Goal: Task Accomplishment & Management: Complete application form

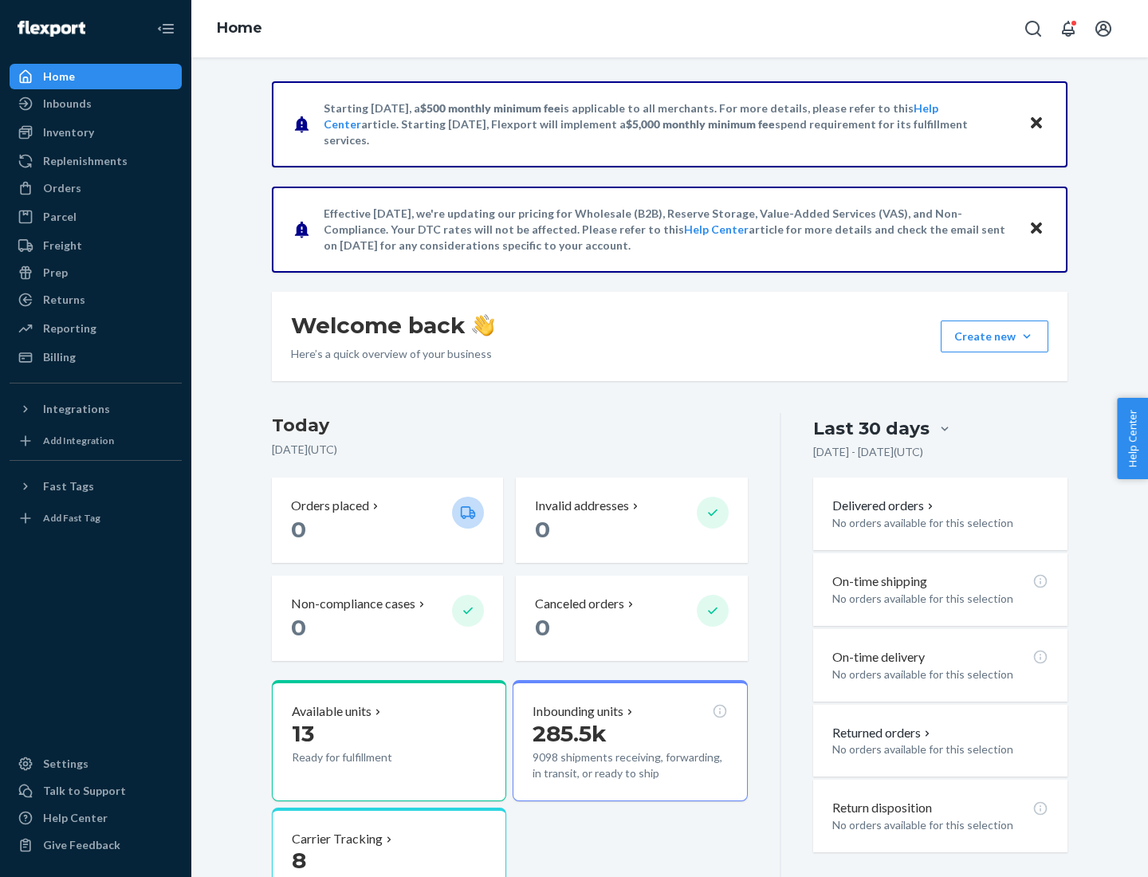
click at [1027, 336] on button "Create new Create new inbound Create new order Create new product" at bounding box center [994, 336] width 108 height 32
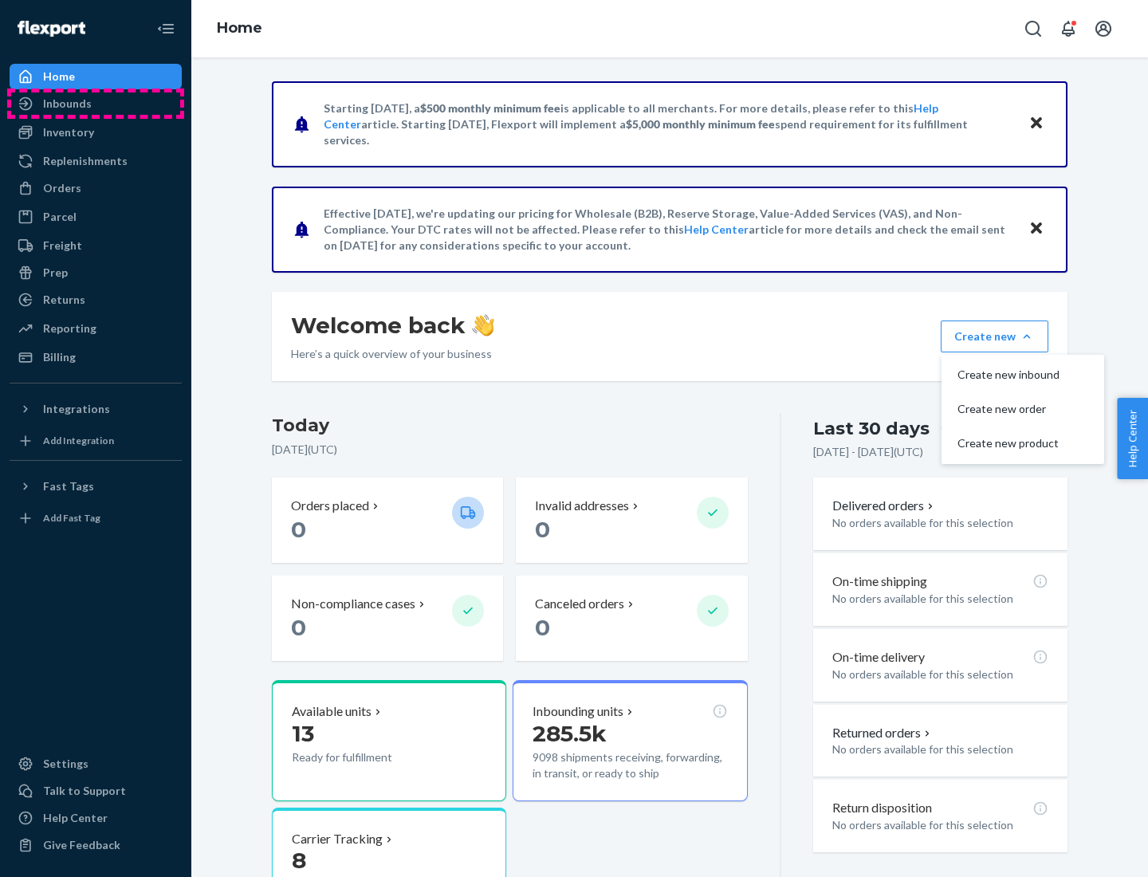
click at [96, 104] on div "Inbounds" at bounding box center [95, 103] width 169 height 22
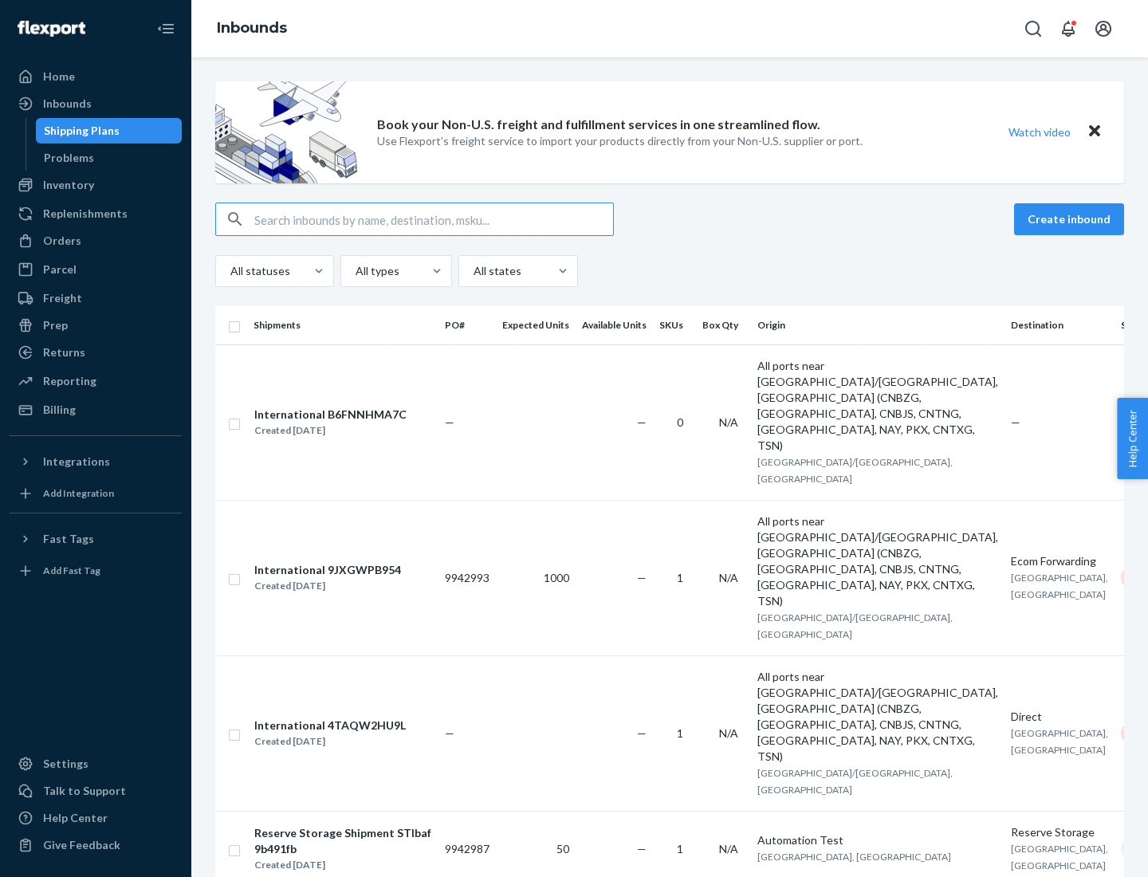
click at [1071, 219] on button "Create inbound" at bounding box center [1069, 219] width 110 height 32
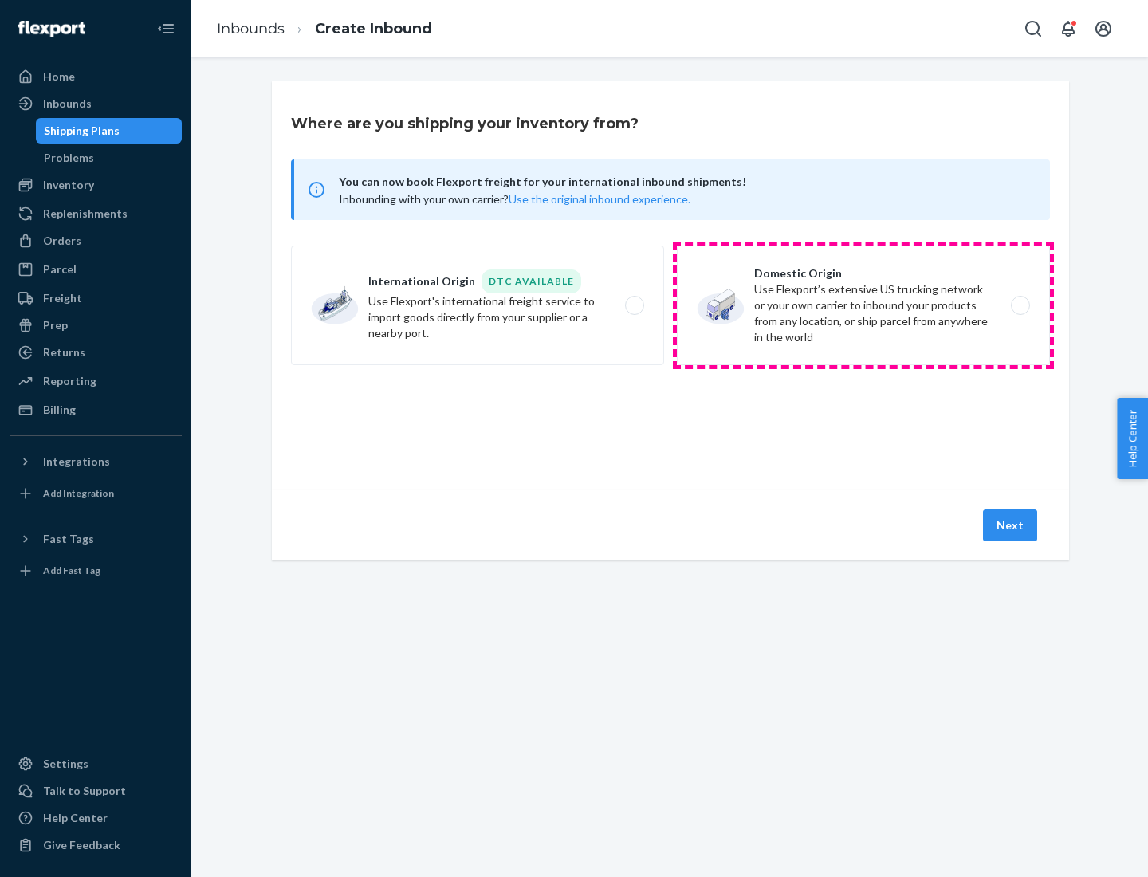
click at [863, 305] on label "Domestic Origin Use Flexport’s extensive US trucking network or your own carrie…" at bounding box center [863, 305] width 373 height 120
click at [1019, 305] on input "Domestic Origin Use Flexport’s extensive US trucking network or your own carrie…" at bounding box center [1024, 305] width 10 height 10
radio input "true"
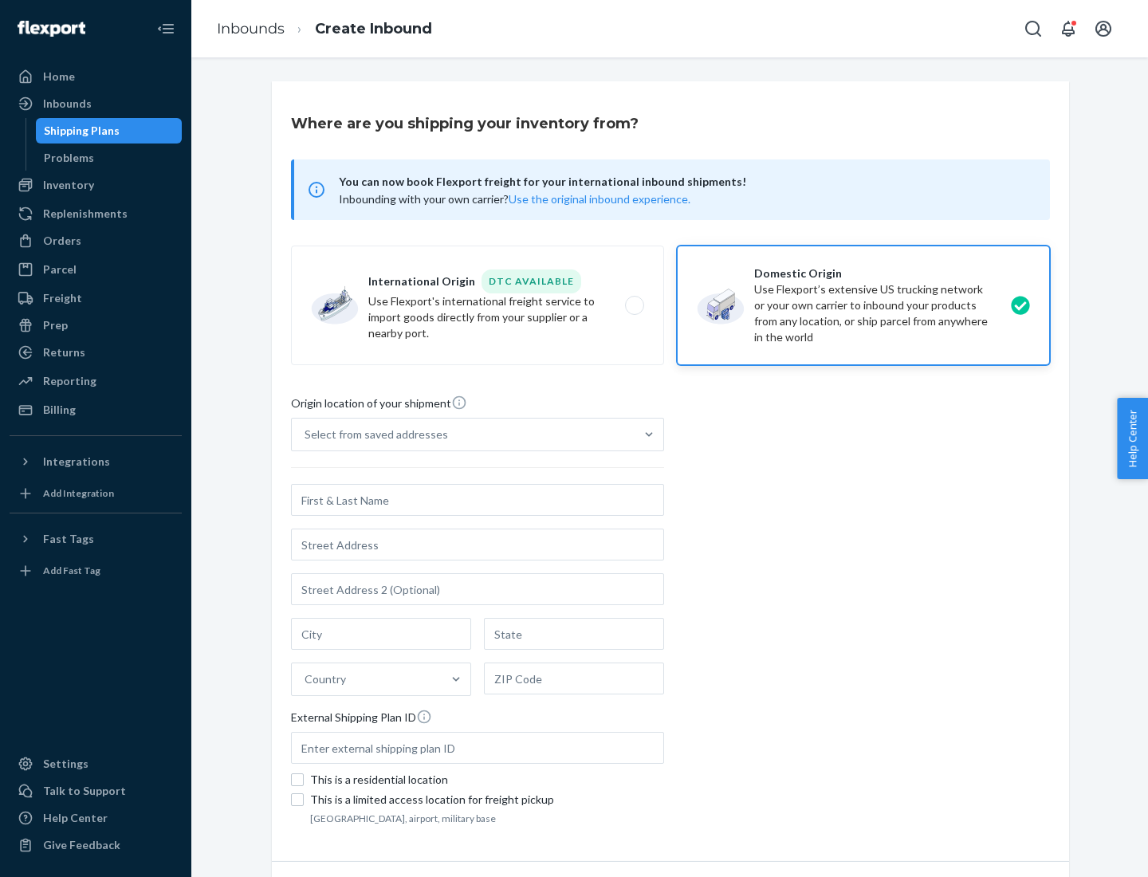
click at [372, 434] on div "Select from saved addresses" at bounding box center [375, 434] width 143 height 16
click at [306, 434] on input "Select from saved addresses" at bounding box center [305, 434] width 2 height 16
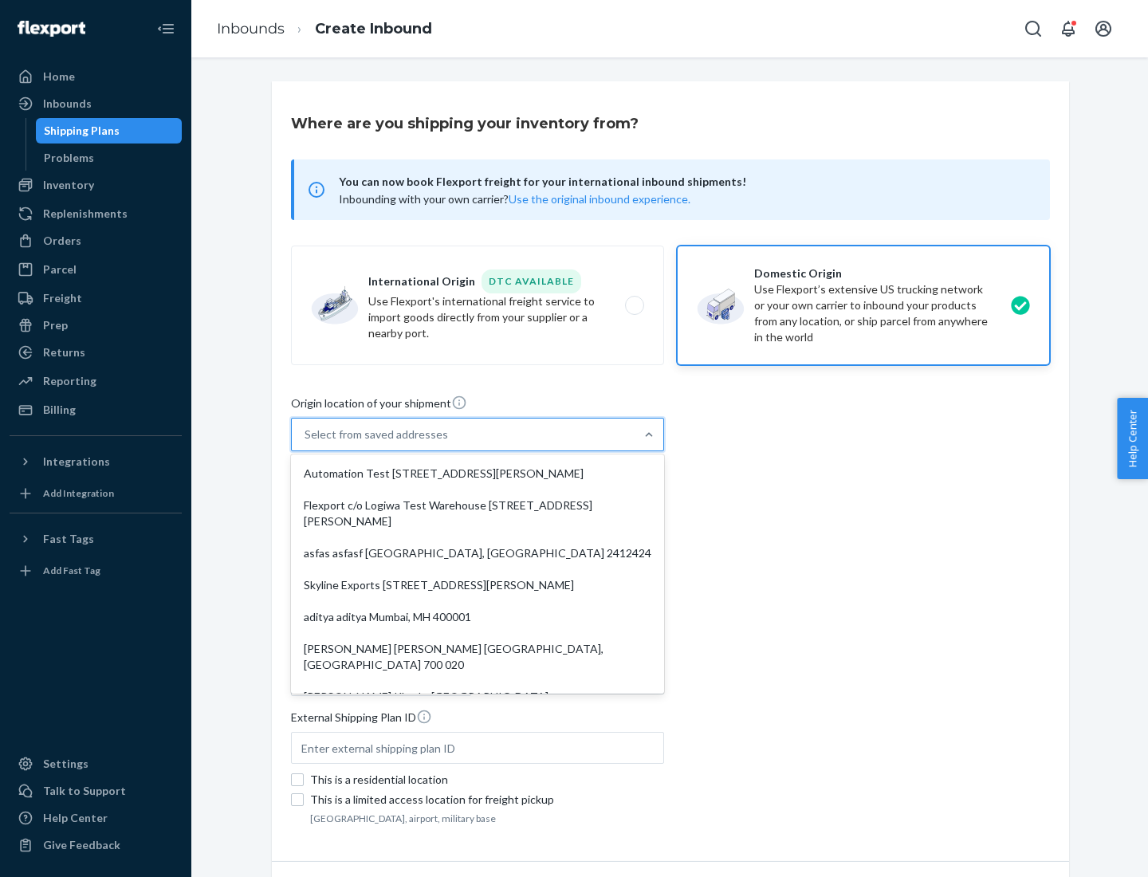
scroll to position [6, 0]
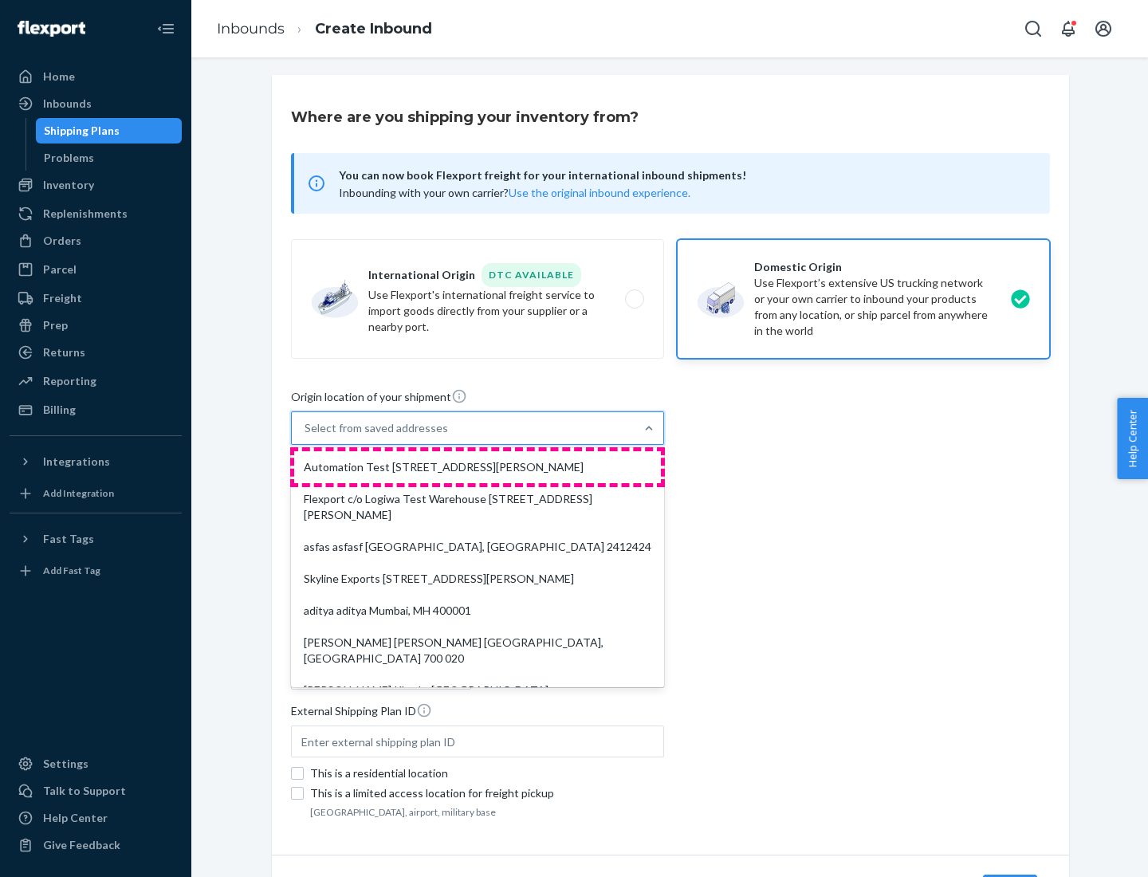
click at [477, 467] on div "Automation Test [STREET_ADDRESS][PERSON_NAME]" at bounding box center [477, 467] width 367 height 32
click at [306, 436] on input "option Automation Test [STREET_ADDRESS][PERSON_NAME]. 9 results available. Use …" at bounding box center [305, 428] width 2 height 16
type input "Automation Test"
type input "9th Floor"
type input "[GEOGRAPHIC_DATA]"
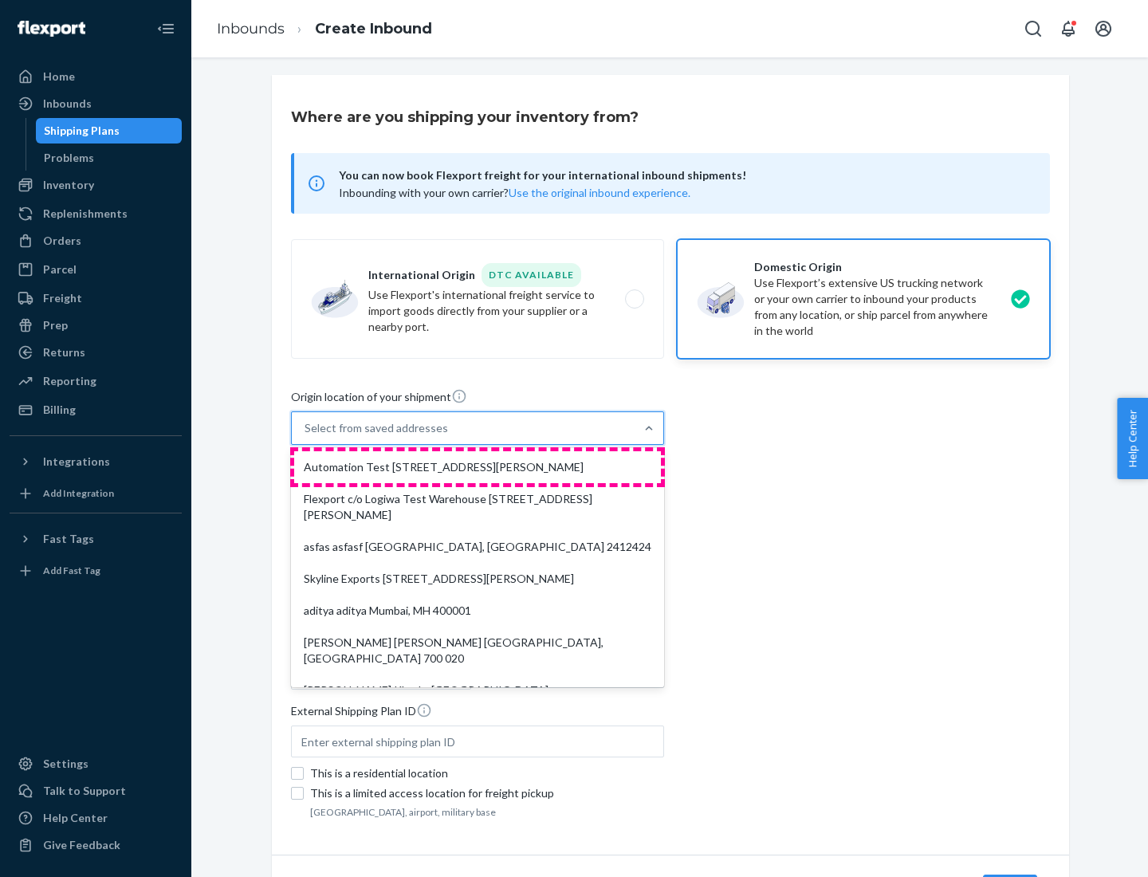
type input "CA"
type input "94104"
type input "[STREET_ADDRESS][PERSON_NAME]"
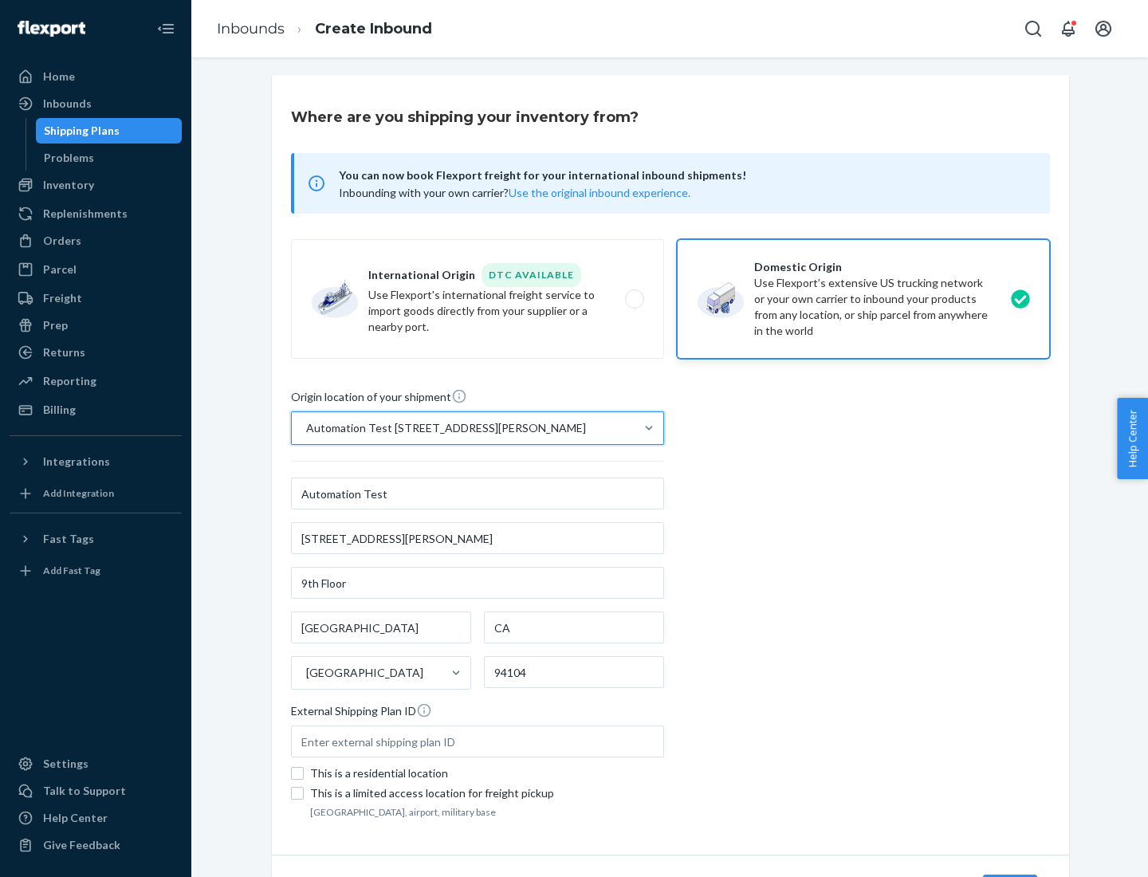
scroll to position [93, 0]
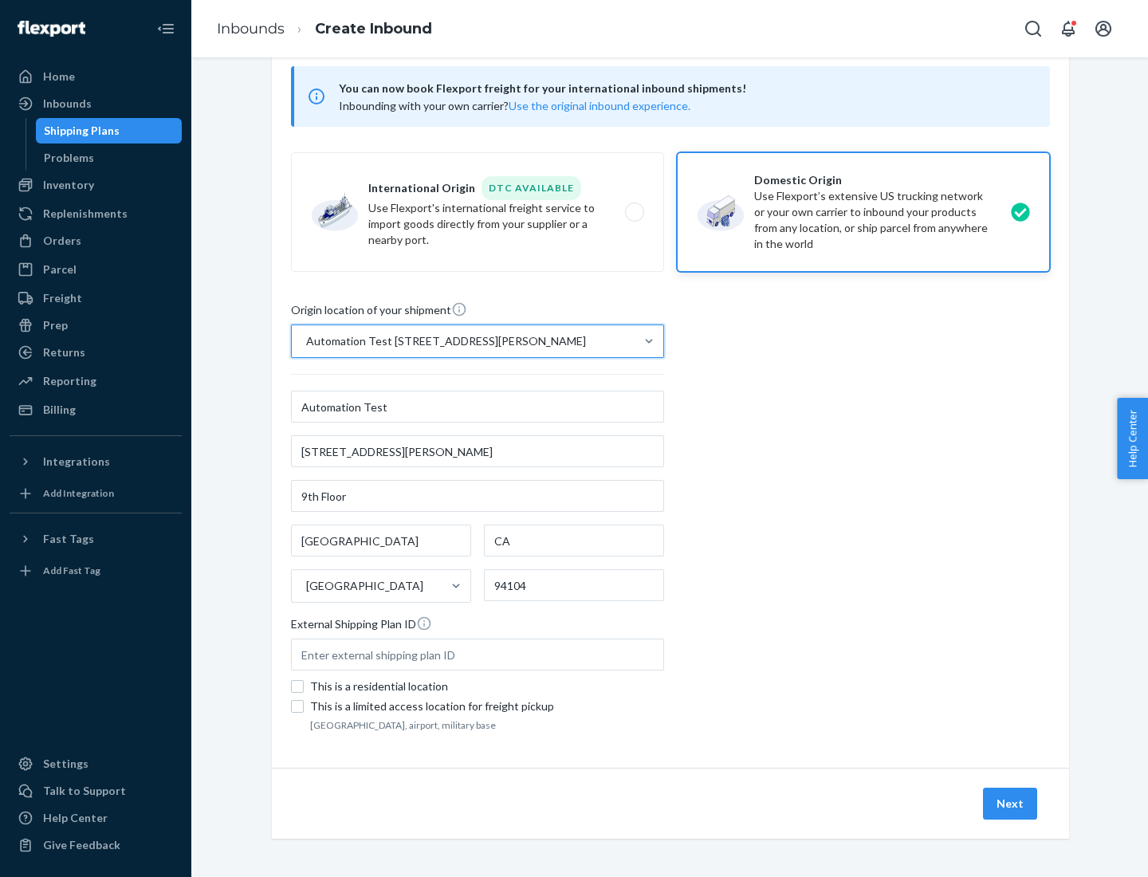
click at [1011, 803] on button "Next" at bounding box center [1010, 803] width 54 height 32
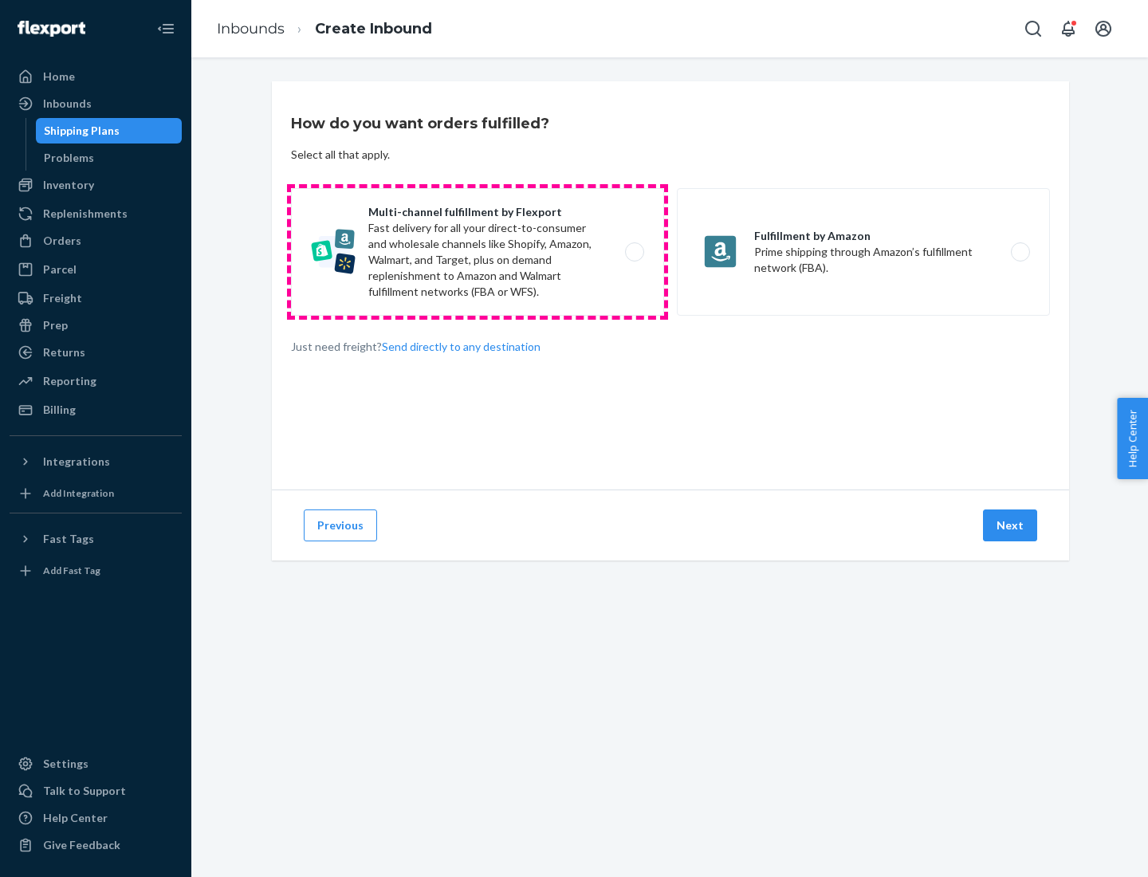
click at [477, 252] on label "Multi-channel fulfillment by Flexport Fast delivery for all your direct-to-cons…" at bounding box center [477, 252] width 373 height 128
click at [634, 252] on input "Multi-channel fulfillment by Flexport Fast delivery for all your direct-to-cons…" at bounding box center [639, 252] width 10 height 10
radio input "true"
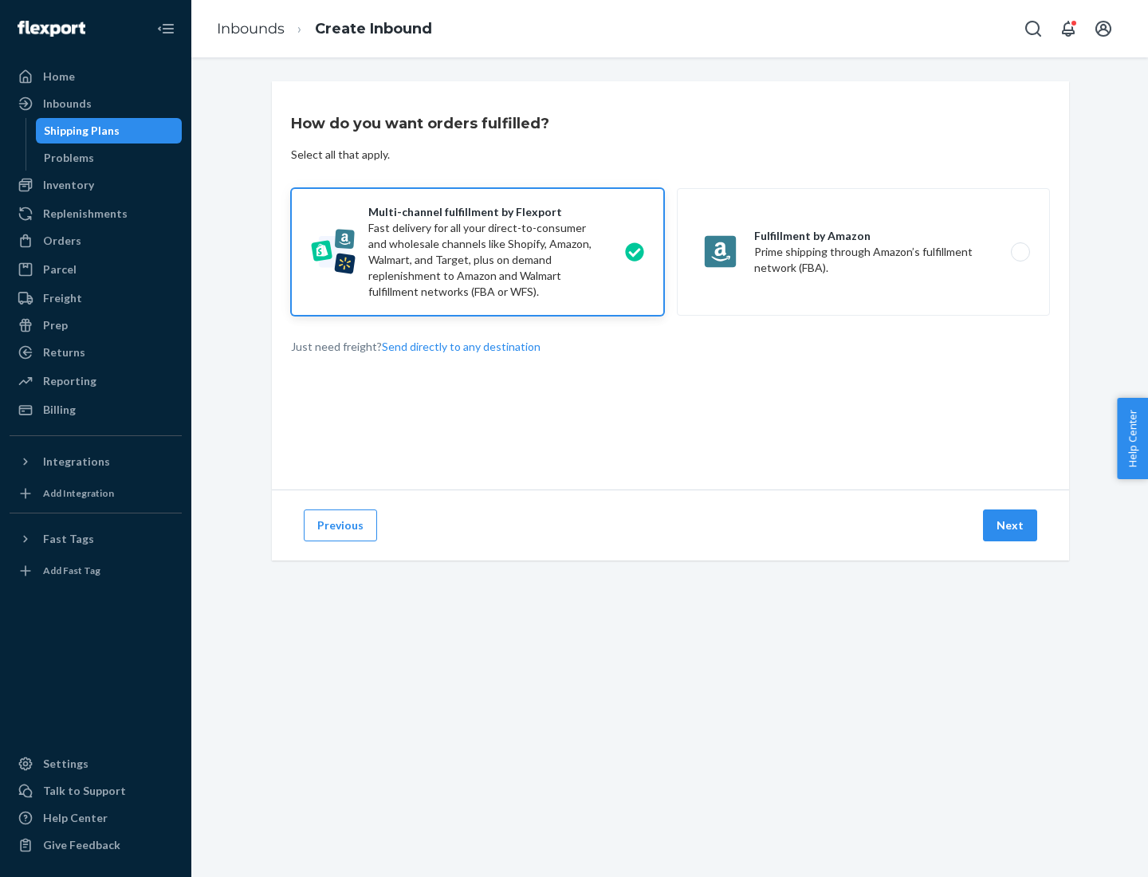
click at [1011, 525] on button "Next" at bounding box center [1010, 525] width 54 height 32
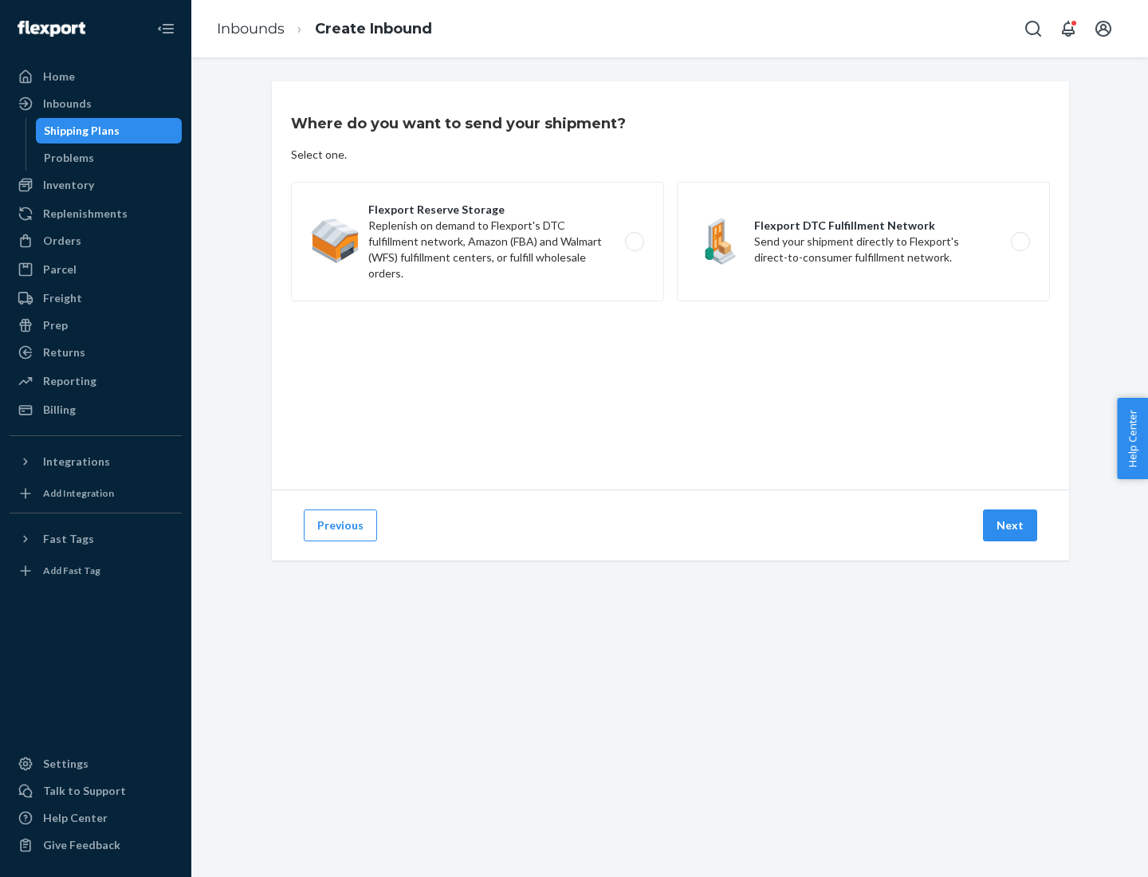
click at [863, 241] on label "Flexport DTC Fulfillment Network Send your shipment directly to Flexport's dire…" at bounding box center [863, 242] width 373 height 120
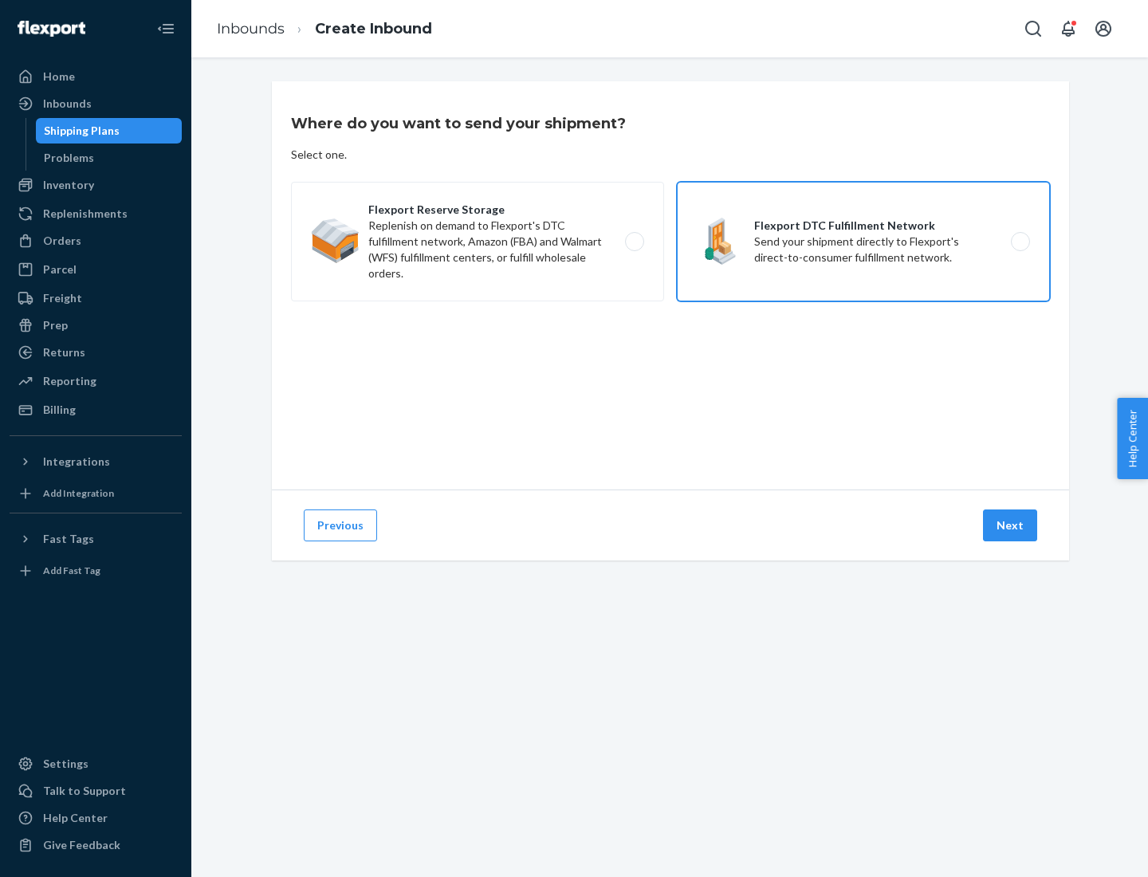
click at [1019, 241] on input "Flexport DTC Fulfillment Network Send your shipment directly to Flexport's dire…" at bounding box center [1024, 242] width 10 height 10
radio input "true"
click at [1011, 525] on button "Next" at bounding box center [1010, 525] width 54 height 32
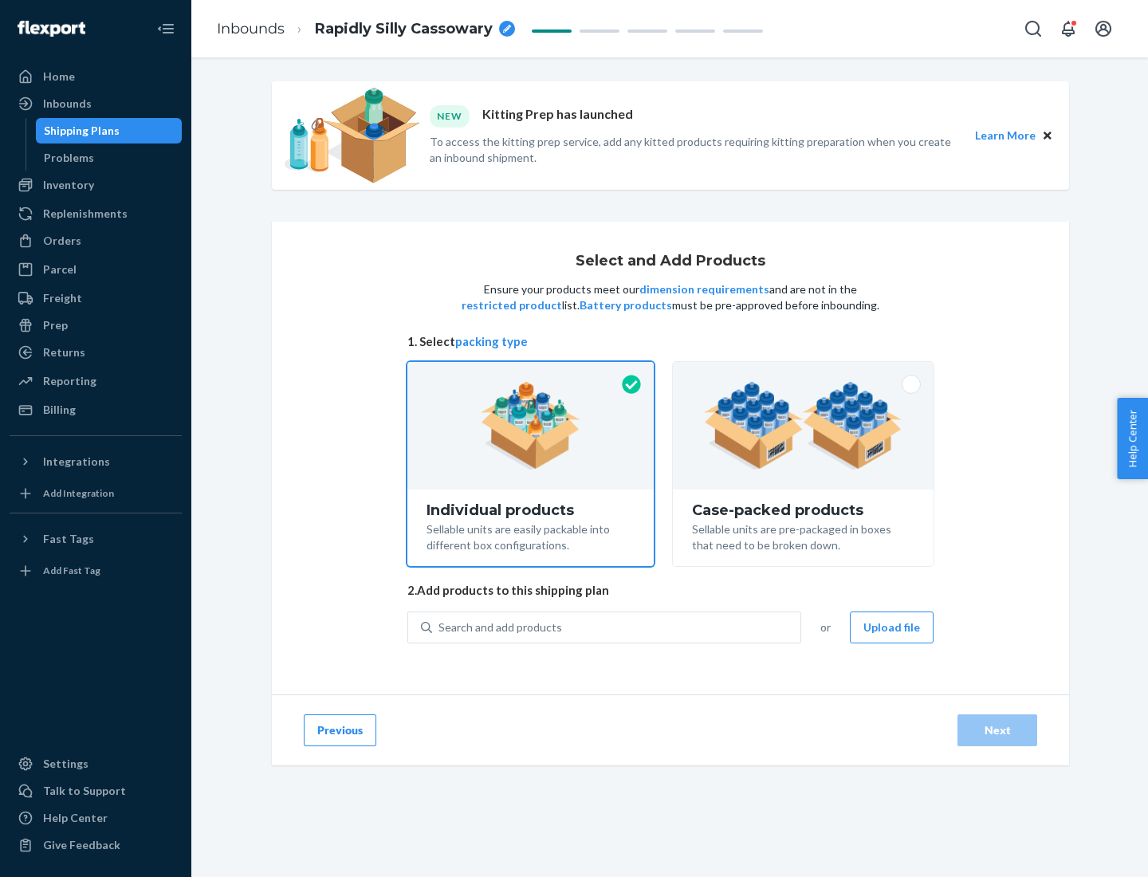
click at [803, 426] on img at bounding box center [803, 426] width 198 height 88
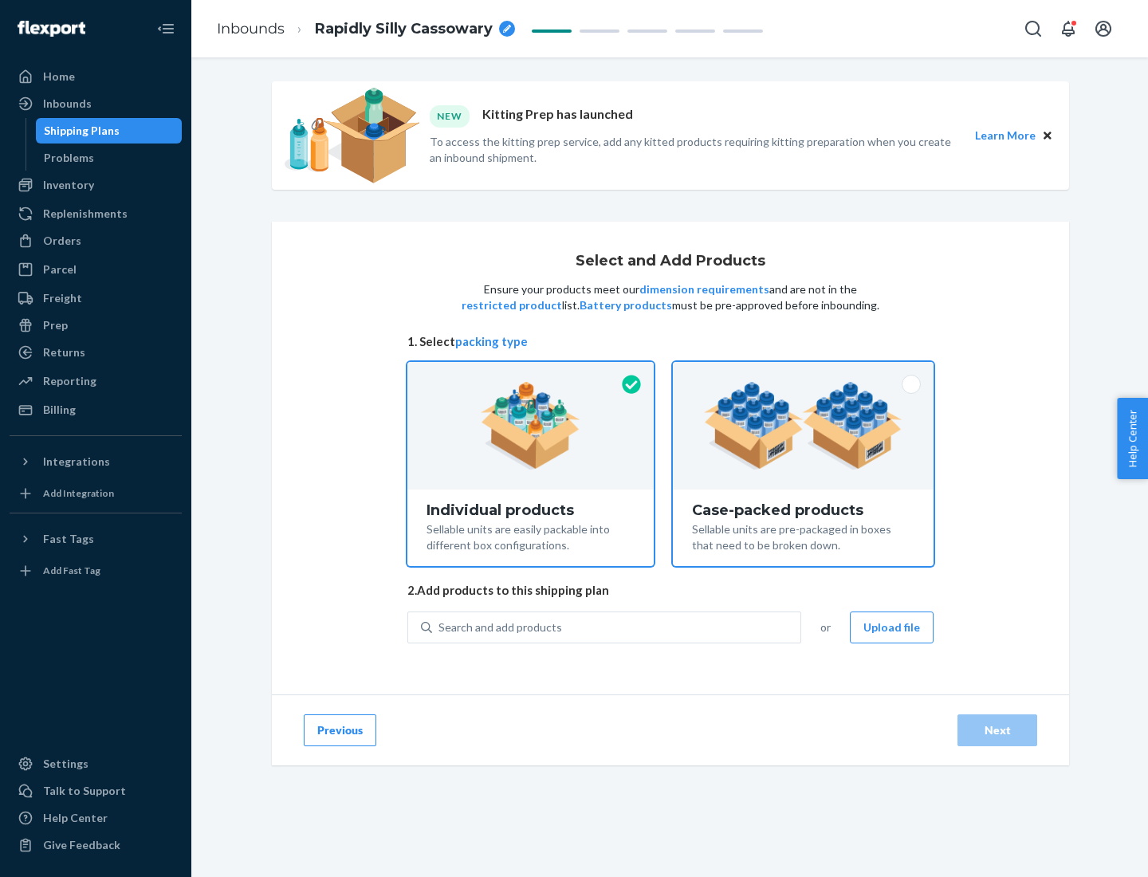
click at [803, 372] on input "Case-packed products Sellable units are pre-packaged in boxes that need to be b…" at bounding box center [803, 367] width 10 height 10
radio input "true"
radio input "false"
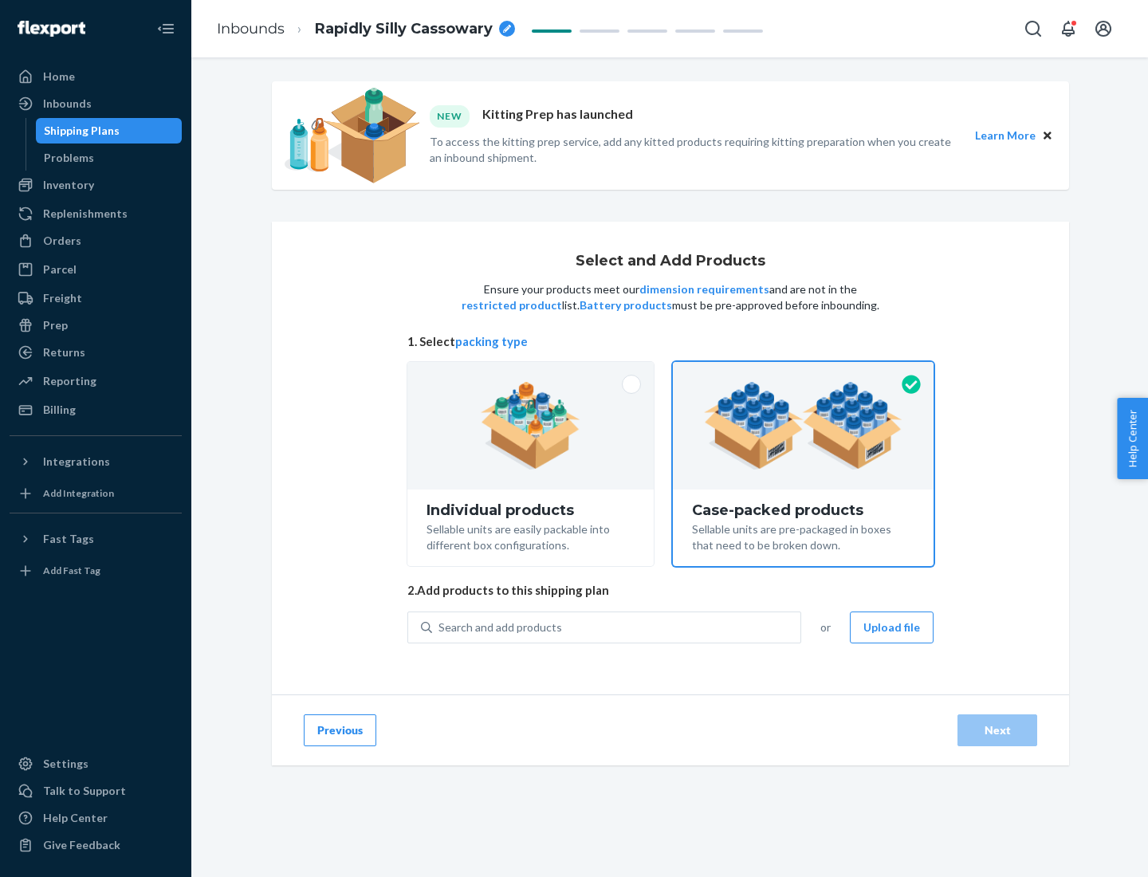
click at [617, 626] on div "Search and add products" at bounding box center [616, 627] width 368 height 29
click at [440, 626] on input "Search and add products" at bounding box center [439, 627] width 2 height 16
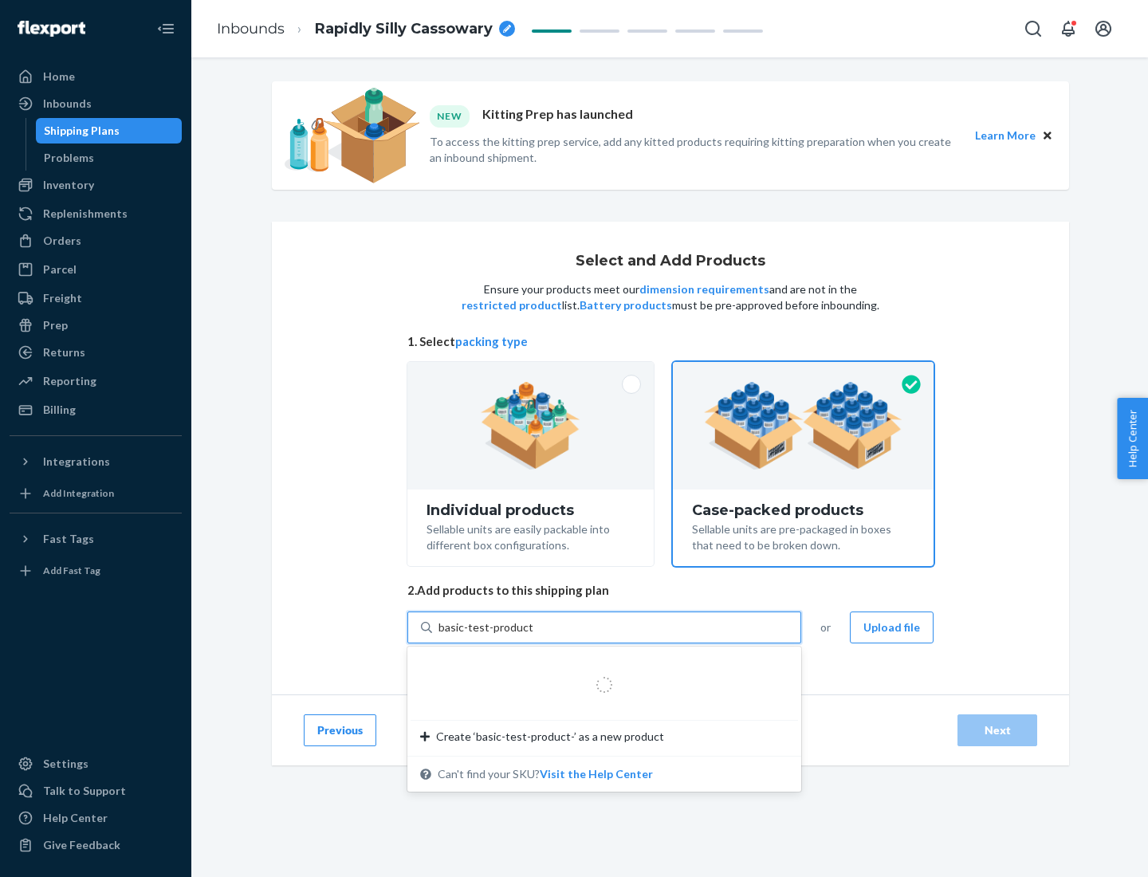
type input "basic-test-product-1"
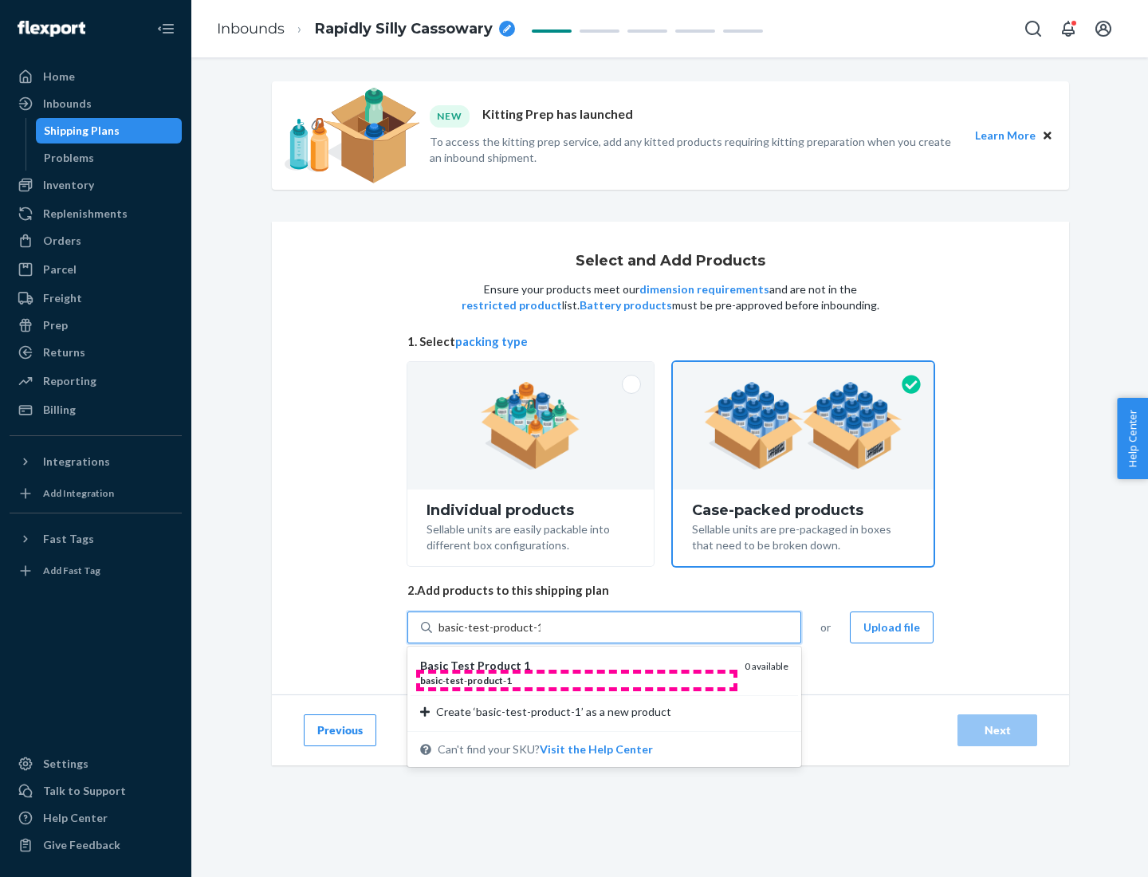
click at [576, 680] on div "basic - test - product - 1" at bounding box center [576, 680] width 312 height 14
click at [540, 635] on input "basic-test-product-1" at bounding box center [489, 627] width 102 height 16
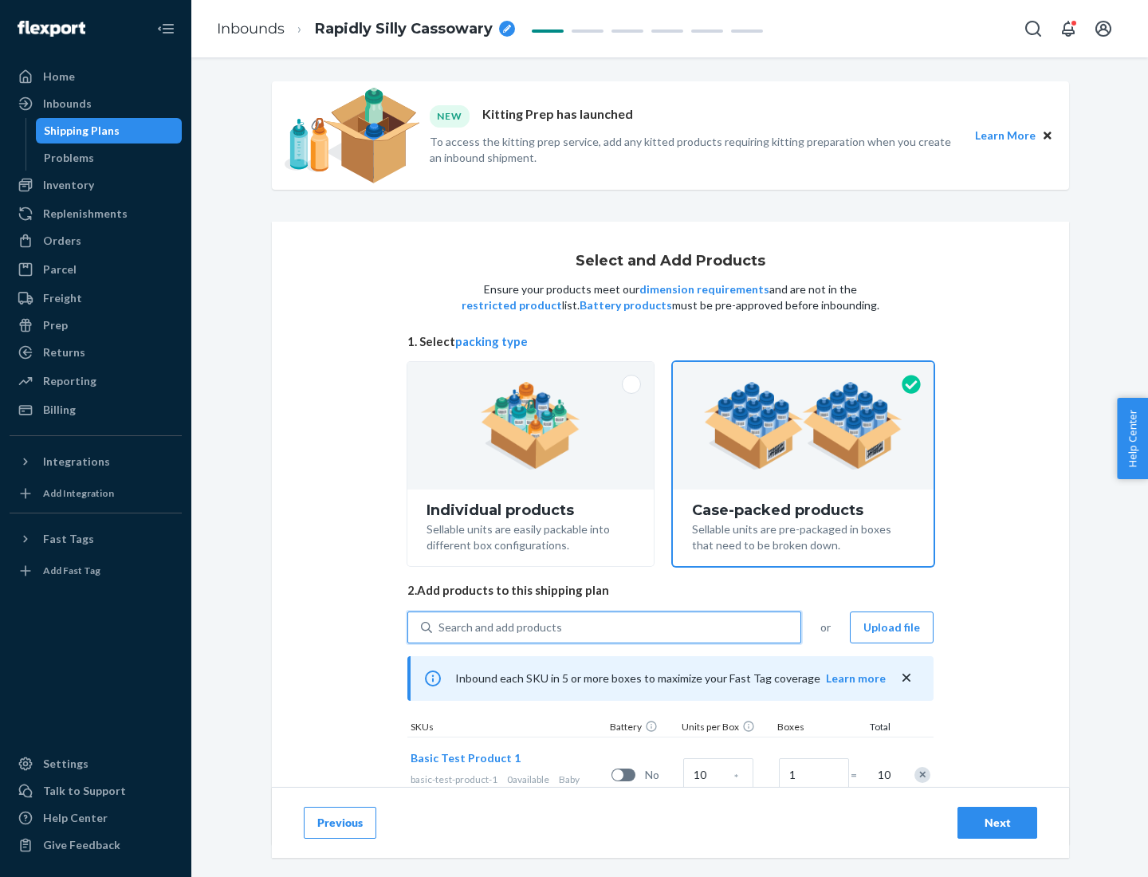
scroll to position [57, 0]
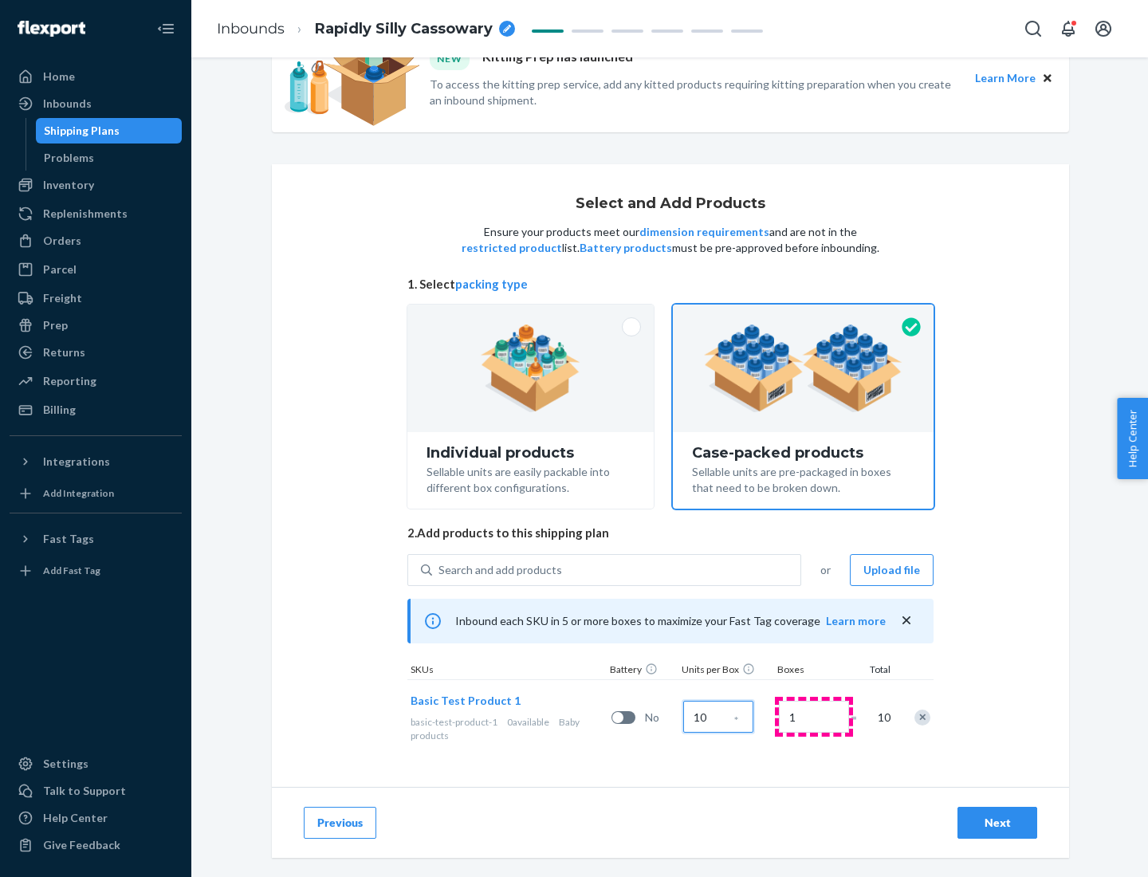
type input "10"
type input "7"
click at [997, 822] on div "Next" at bounding box center [997, 823] width 53 height 16
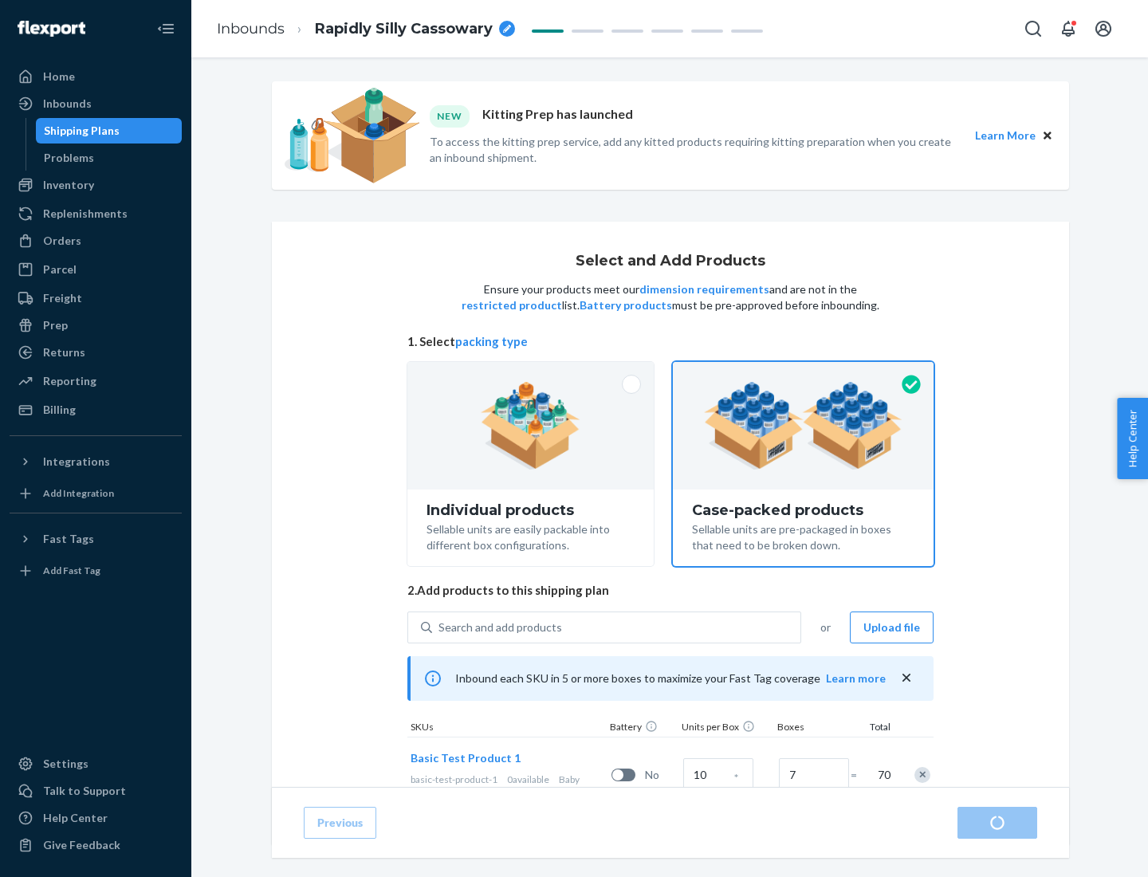
radio input "true"
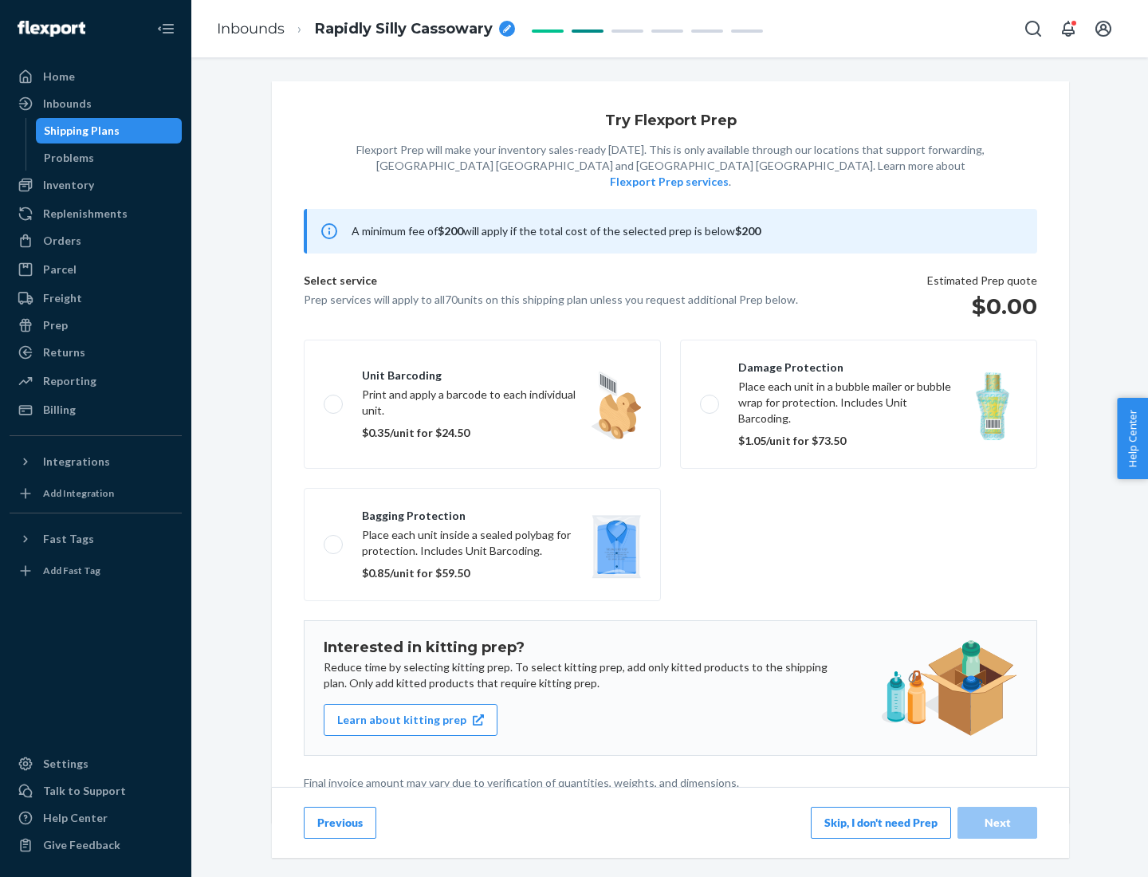
scroll to position [4, 0]
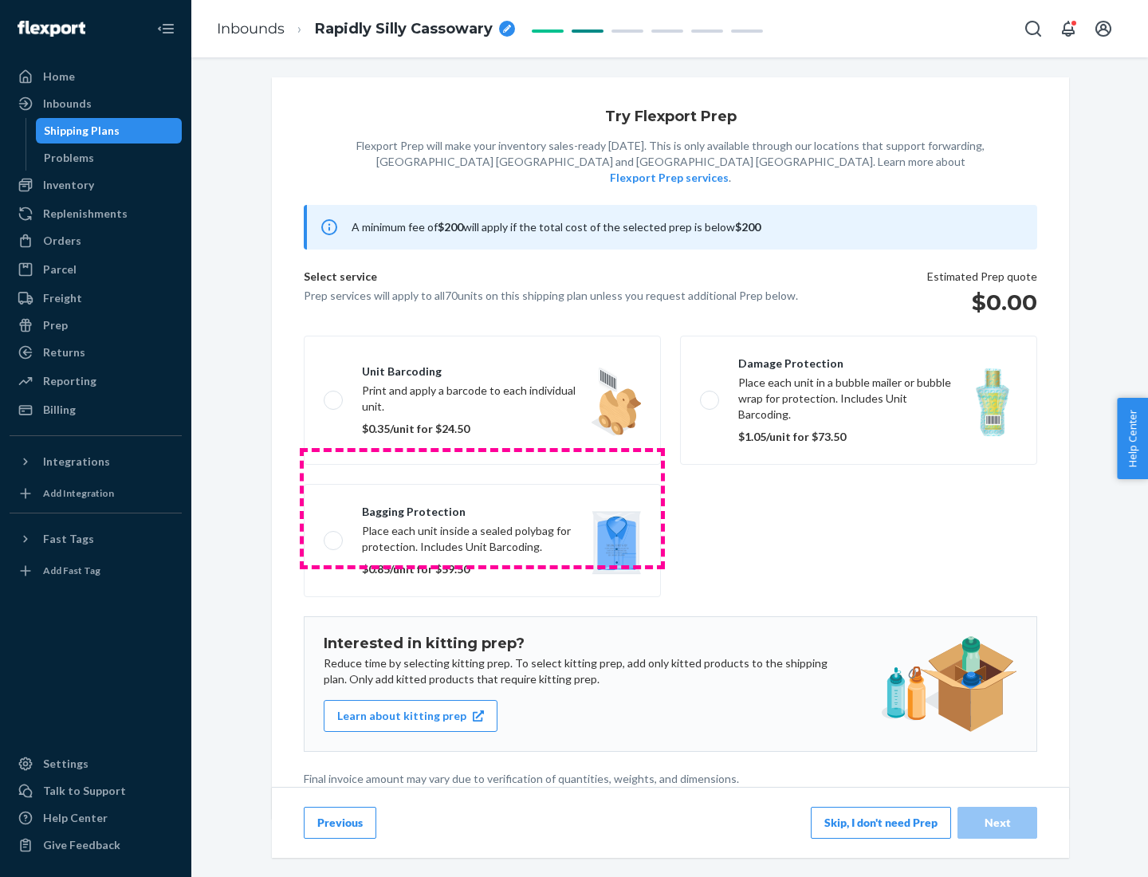
click at [482, 508] on label "Bagging protection Place each unit inside a sealed polybag for protection. Incl…" at bounding box center [482, 540] width 357 height 113
click at [334, 535] on input "Bagging protection Place each unit inside a sealed polybag for protection. Incl…" at bounding box center [329, 540] width 10 height 10
checkbox input "true"
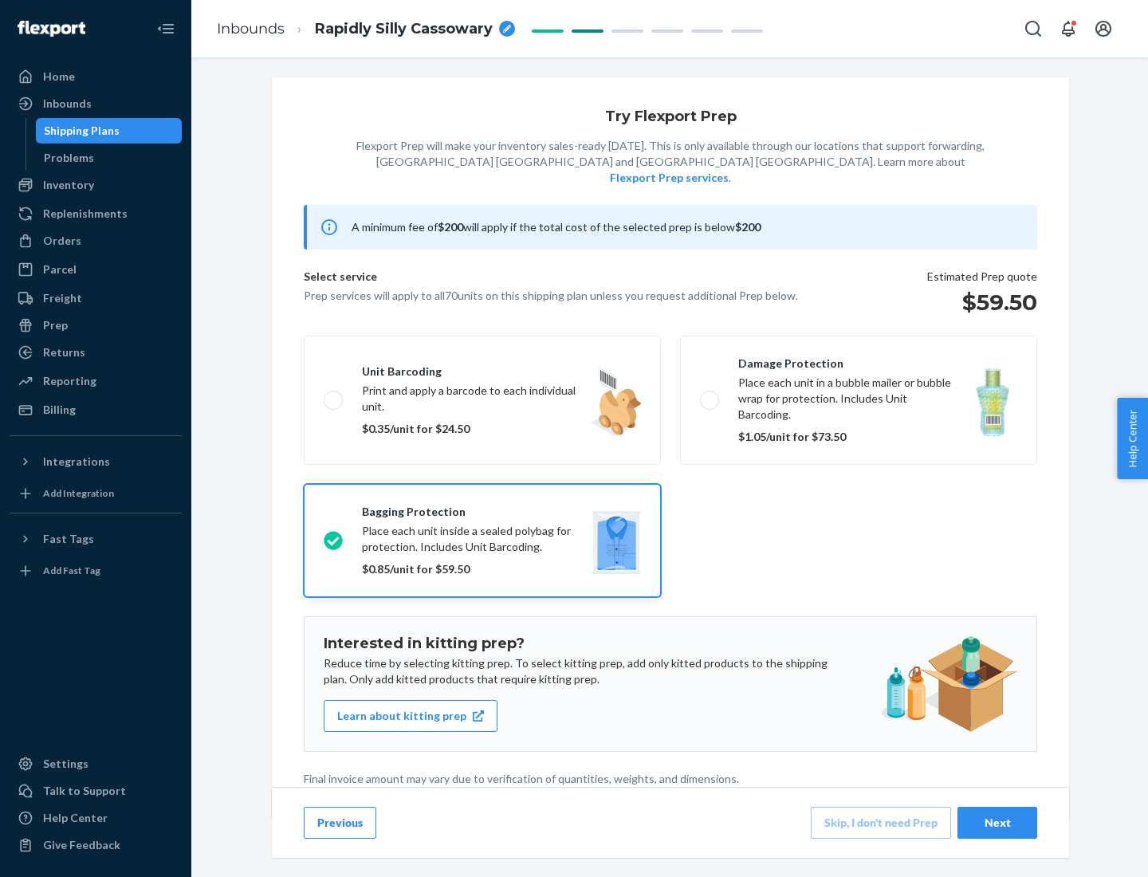
click at [997, 822] on div "Next" at bounding box center [997, 823] width 53 height 16
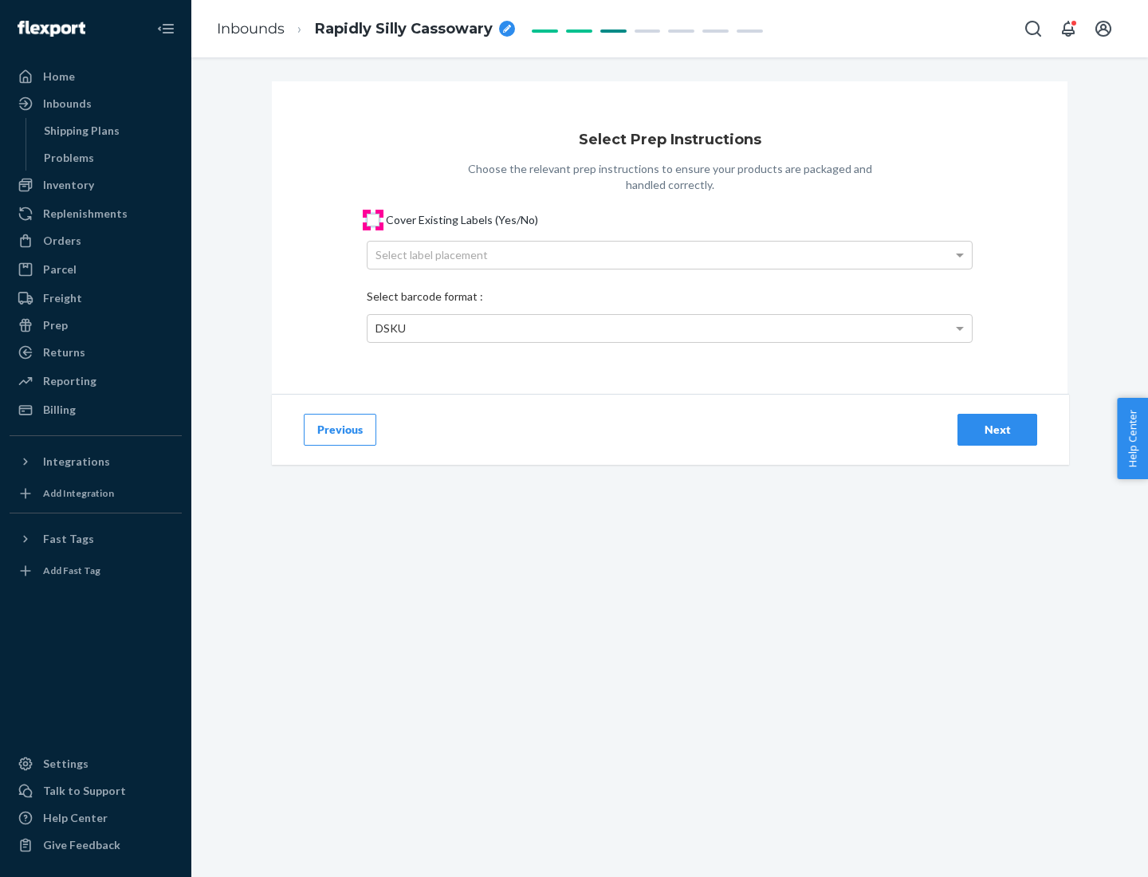
click at [373, 219] on input "Cover Existing Labels (Yes/No)" at bounding box center [373, 220] width 13 height 13
checkbox input "true"
click at [669, 254] on div "Select label placement" at bounding box center [669, 254] width 604 height 27
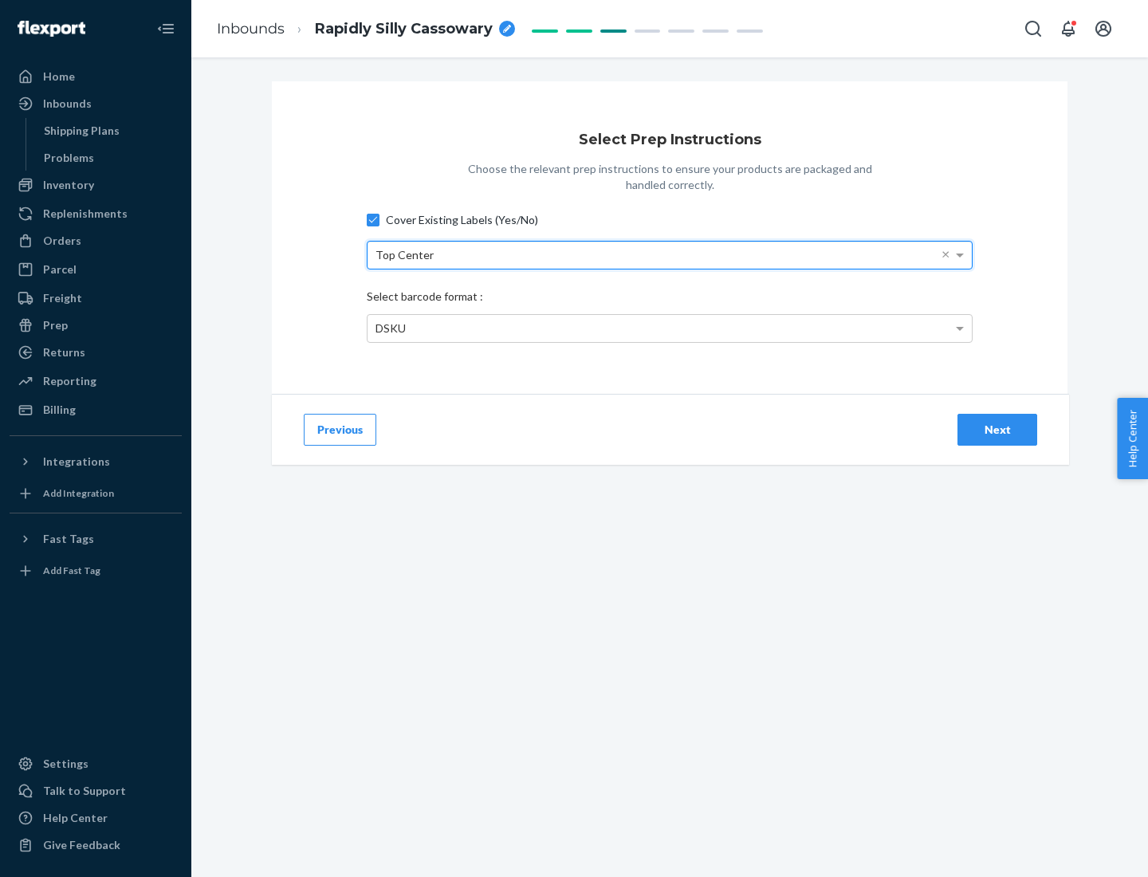
click at [669, 328] on div "DSKU" at bounding box center [669, 328] width 604 height 27
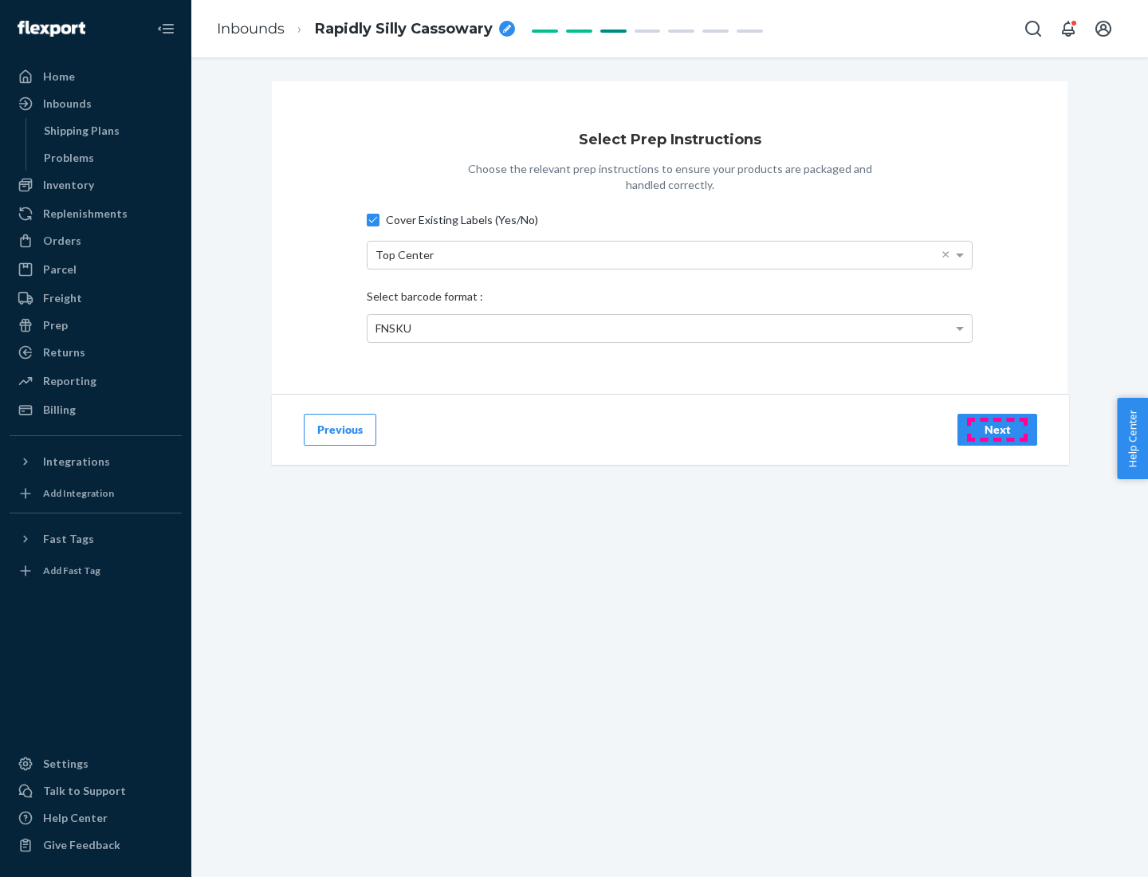
click at [997, 429] on div "Next" at bounding box center [997, 430] width 53 height 16
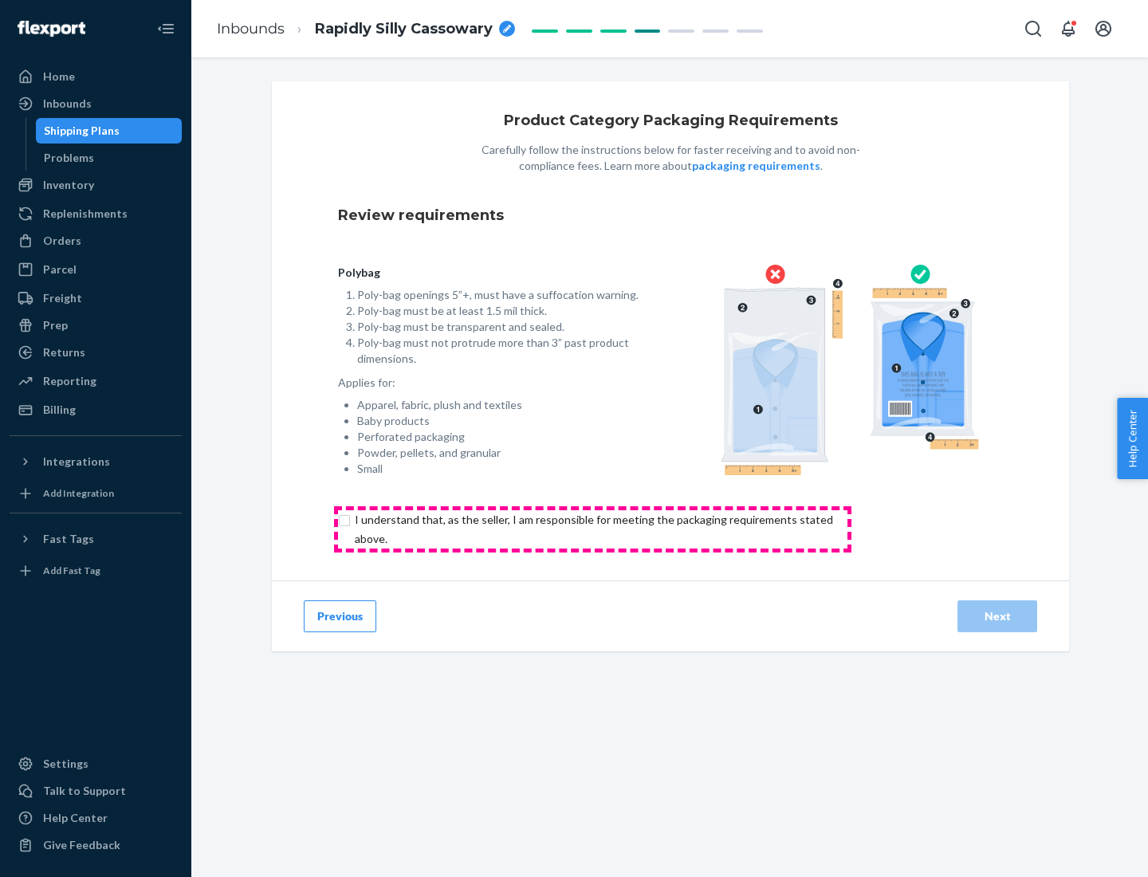
click at [592, 528] on input "checkbox" at bounding box center [603, 529] width 530 height 38
checkbox input "true"
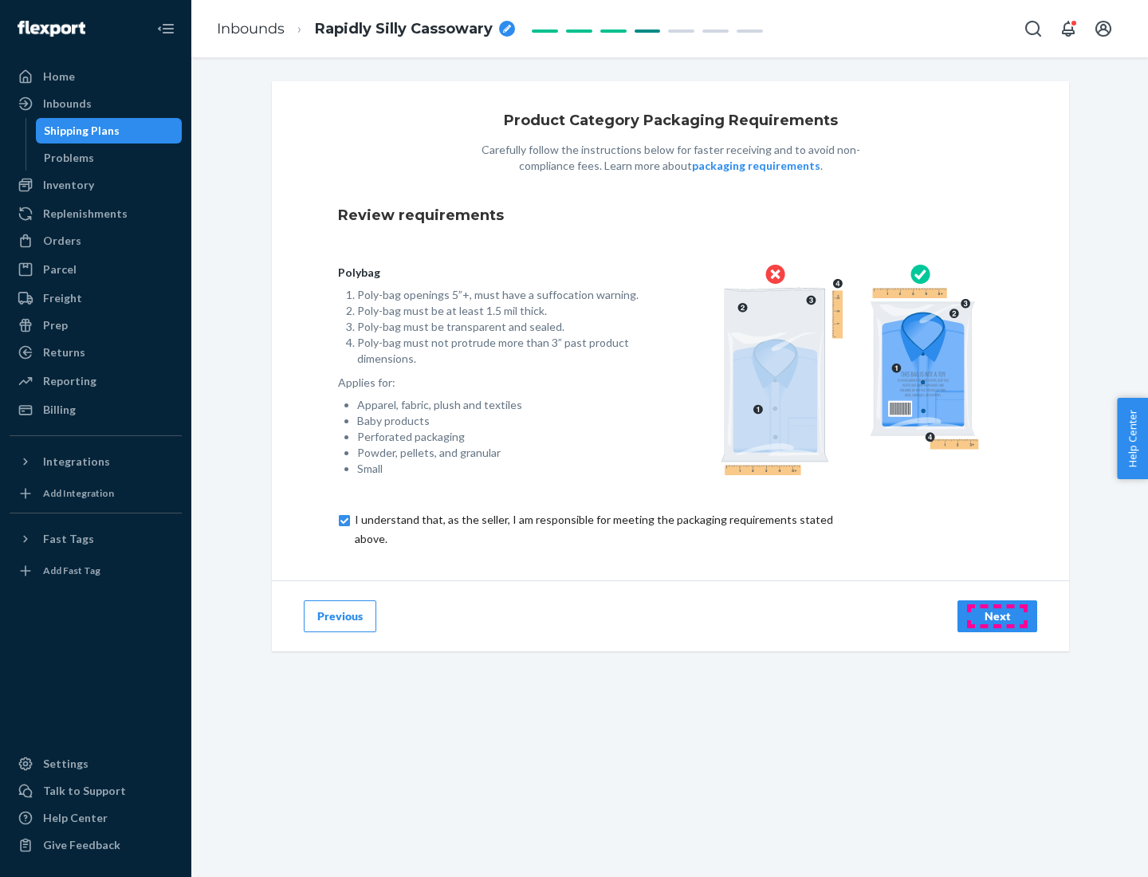
click at [997, 615] on div "Next" at bounding box center [997, 616] width 53 height 16
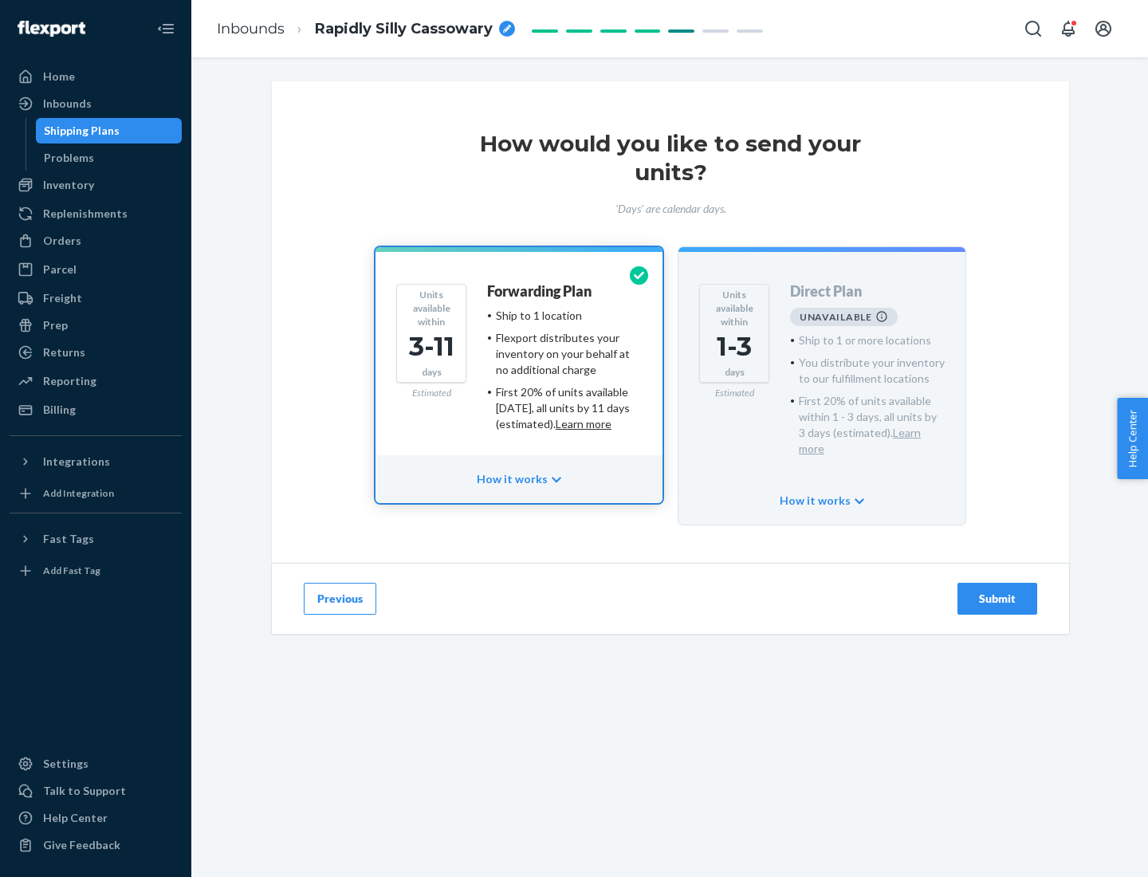
click at [540, 291] on h4 "Forwarding Plan" at bounding box center [539, 292] width 104 height 16
click at [997, 591] on div "Submit" at bounding box center [997, 599] width 53 height 16
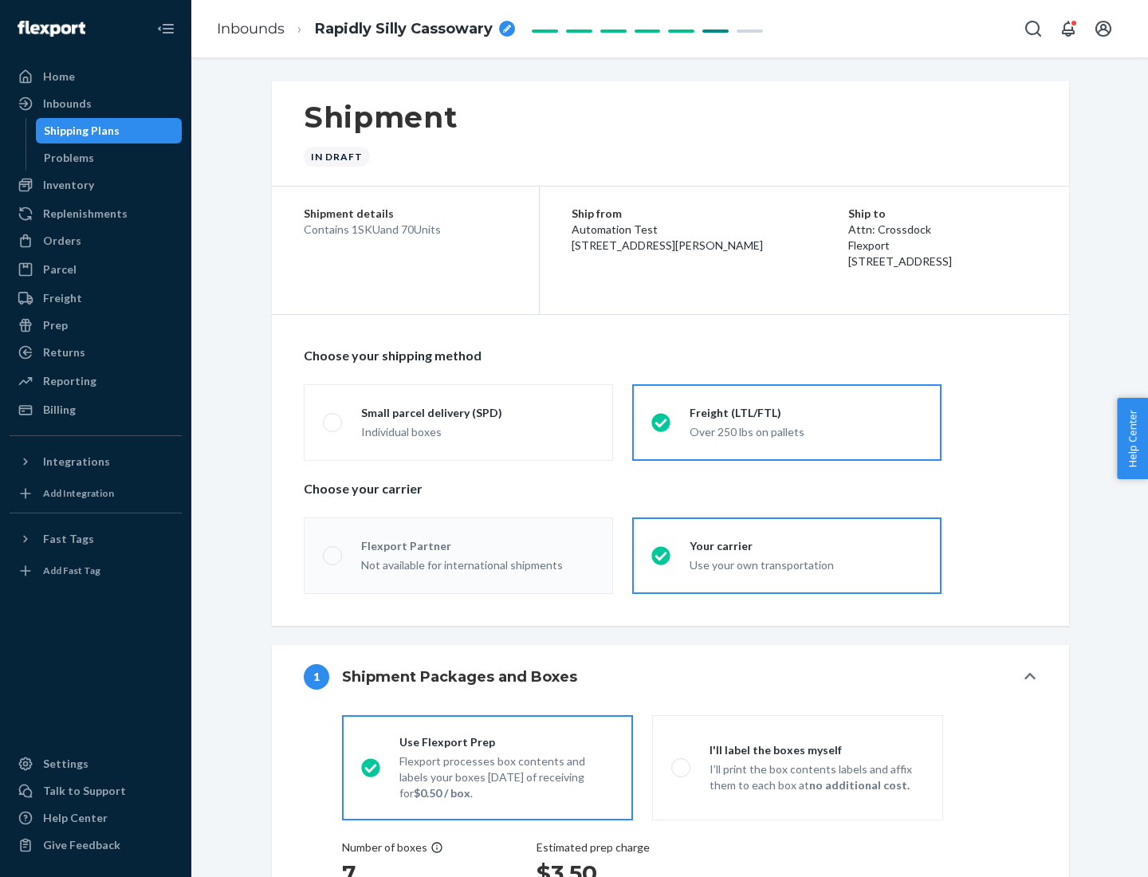
radio input "true"
radio input "false"
radio input "true"
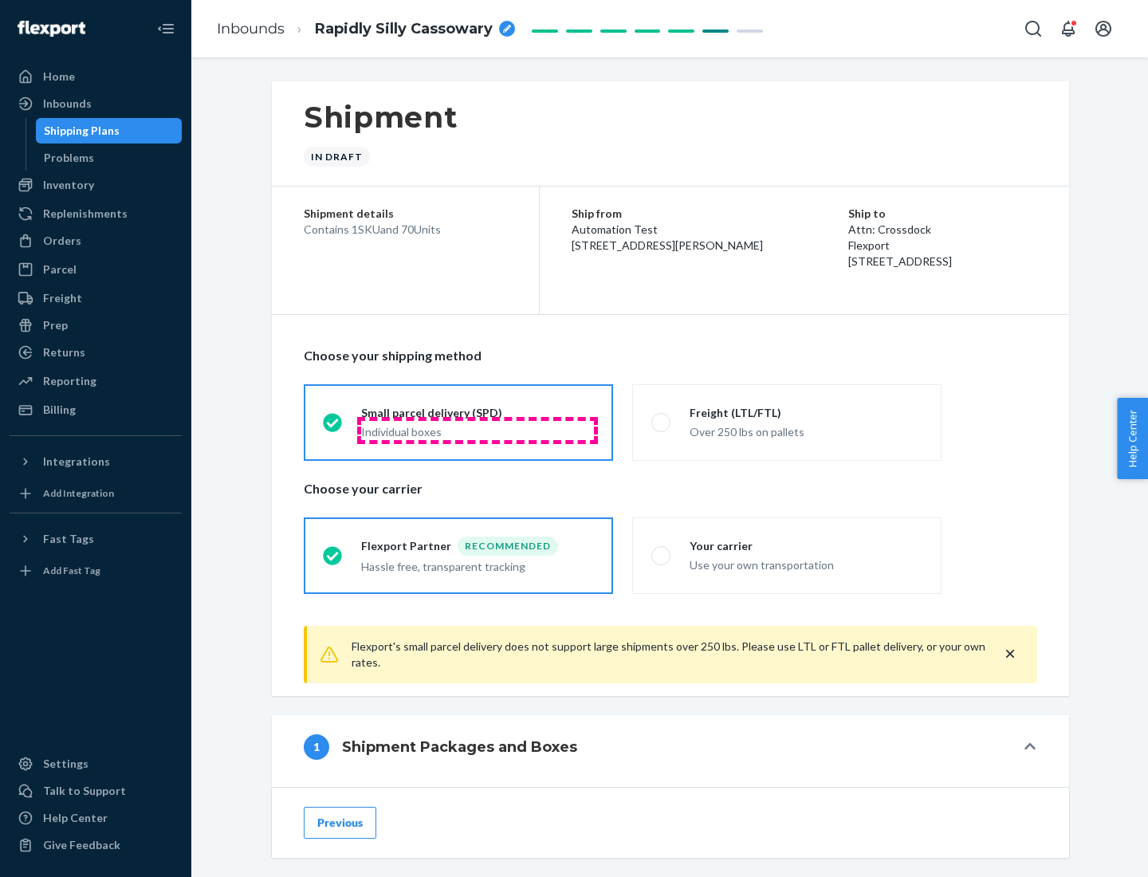
click at [477, 430] on div "Individual boxes" at bounding box center [477, 432] width 233 height 16
click at [333, 427] on input "Small parcel delivery (SPD) Individual boxes" at bounding box center [328, 422] width 10 height 10
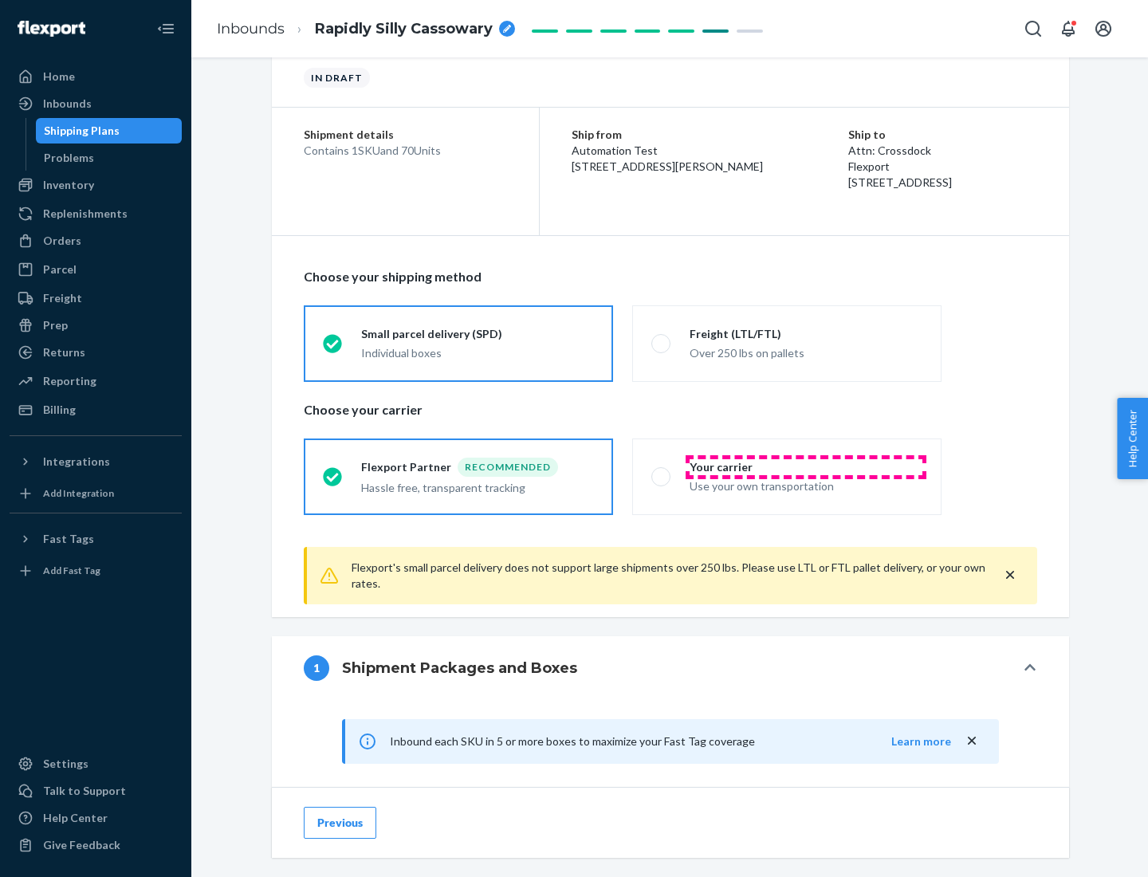
click at [806, 466] on div "Your carrier" at bounding box center [805, 467] width 233 height 16
click at [661, 471] on input "Your carrier Use your own transportation" at bounding box center [656, 476] width 10 height 10
radio input "true"
radio input "false"
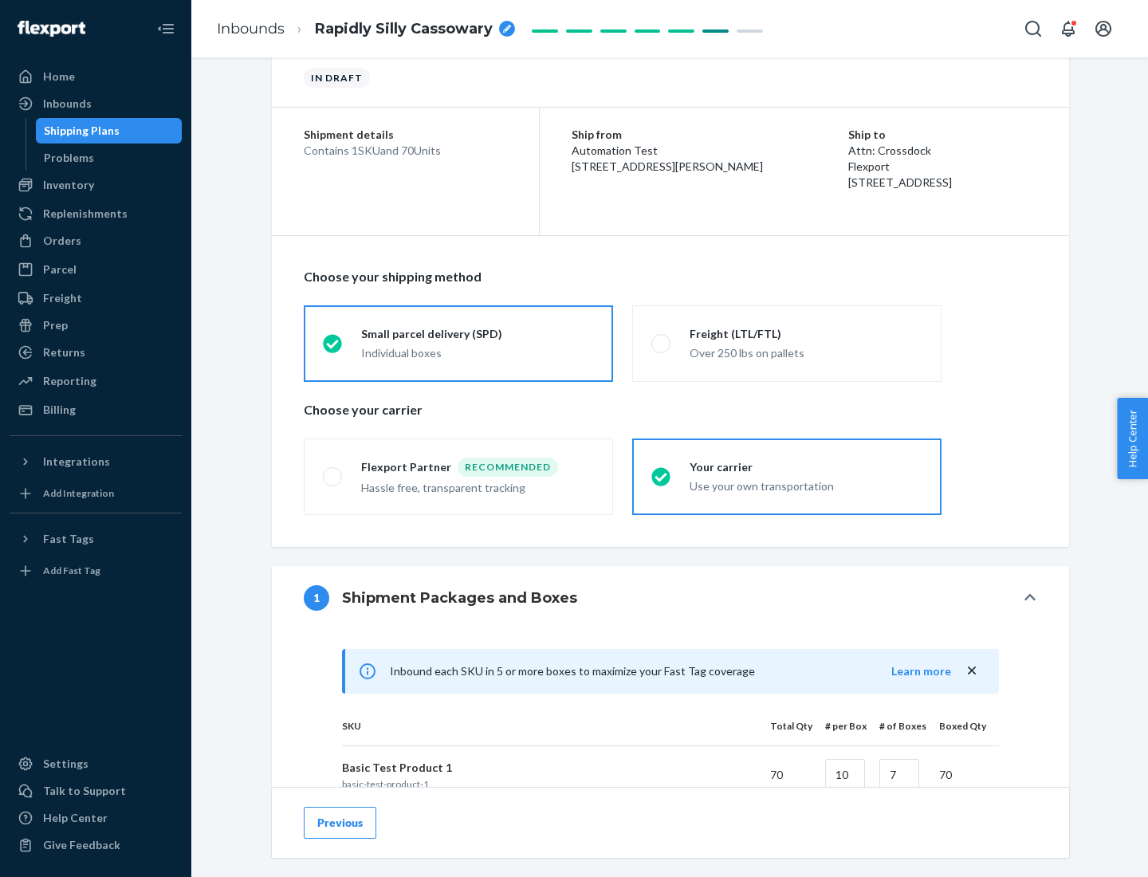
scroll to position [387, 0]
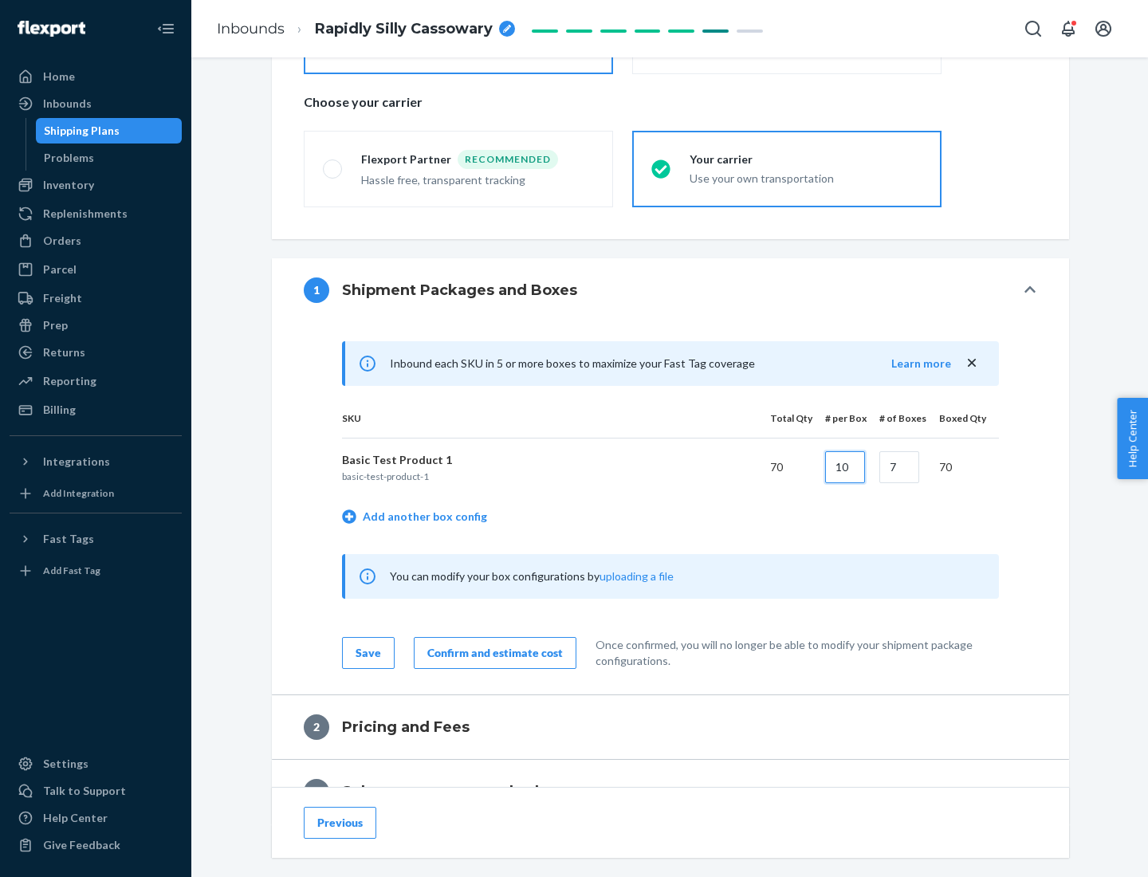
type input "10"
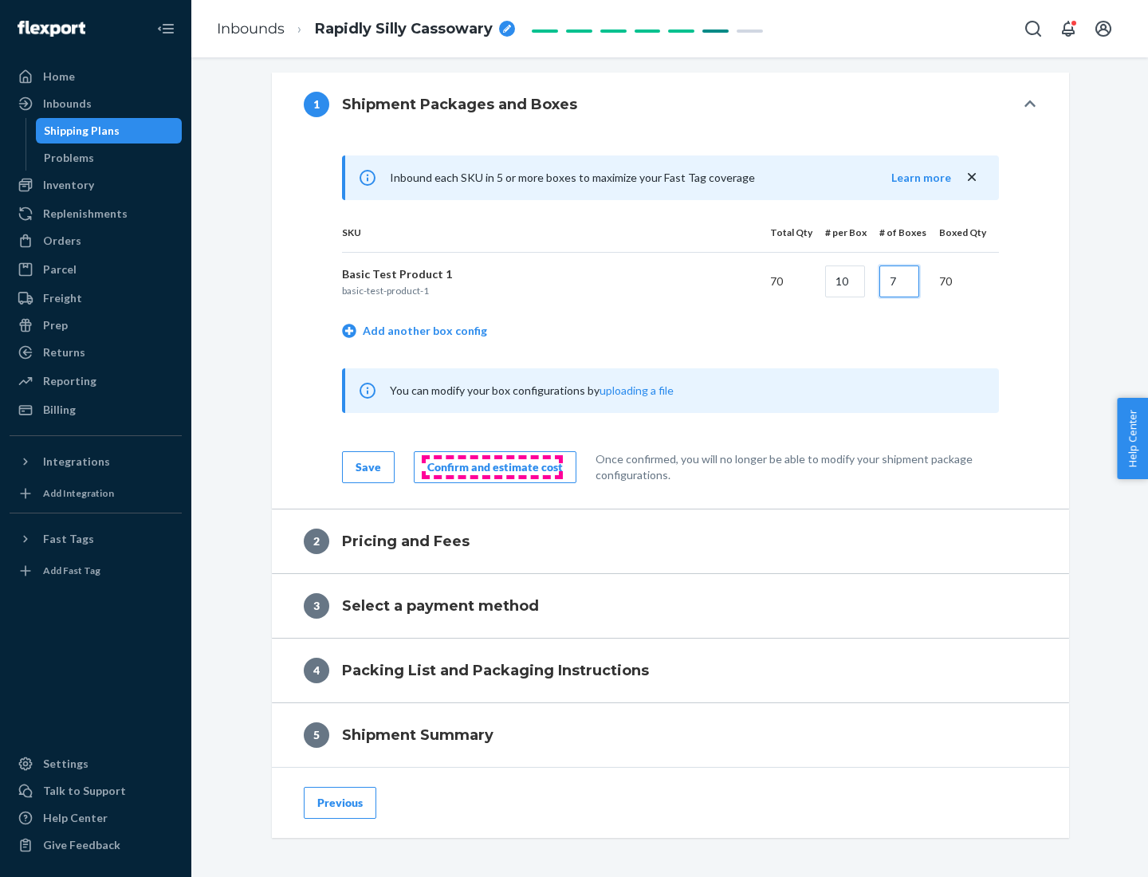
type input "7"
click at [492, 466] on div "Confirm and estimate cost" at bounding box center [494, 467] width 135 height 16
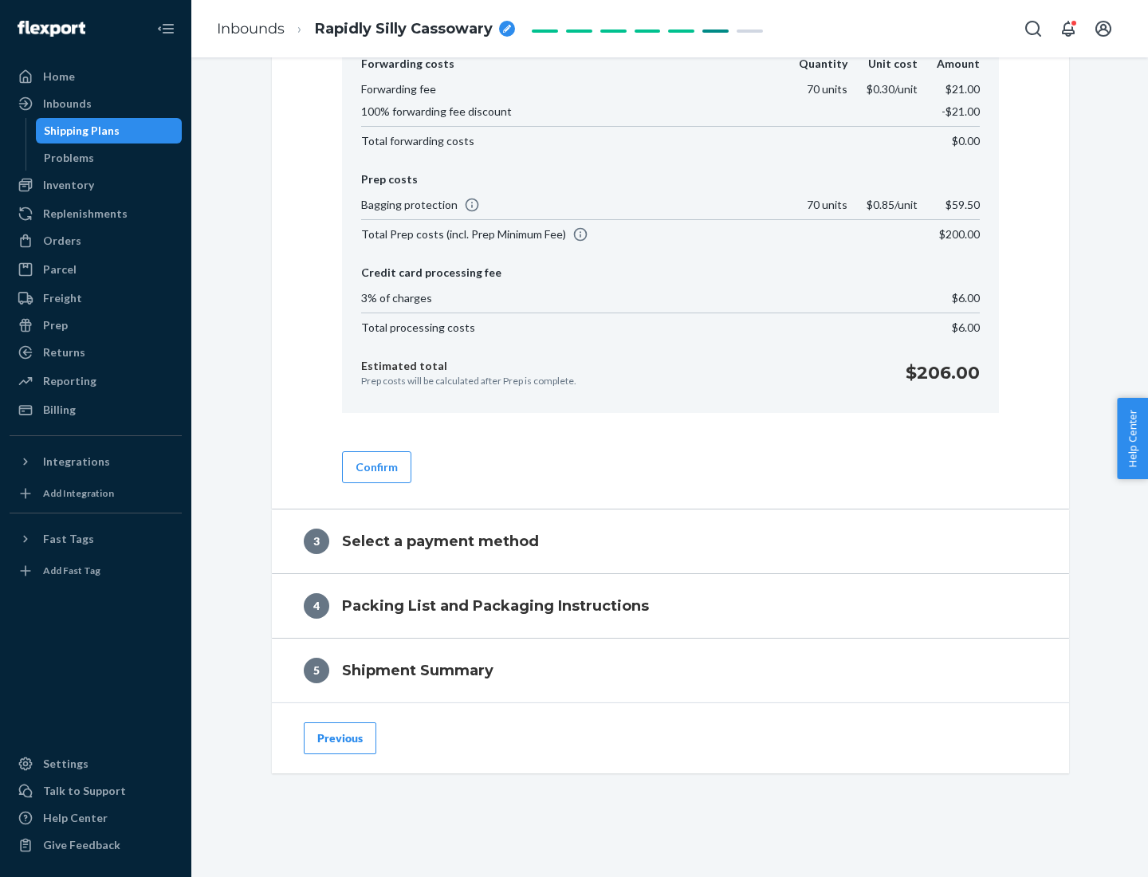
click at [375, 466] on button "Confirm" at bounding box center [376, 467] width 69 height 32
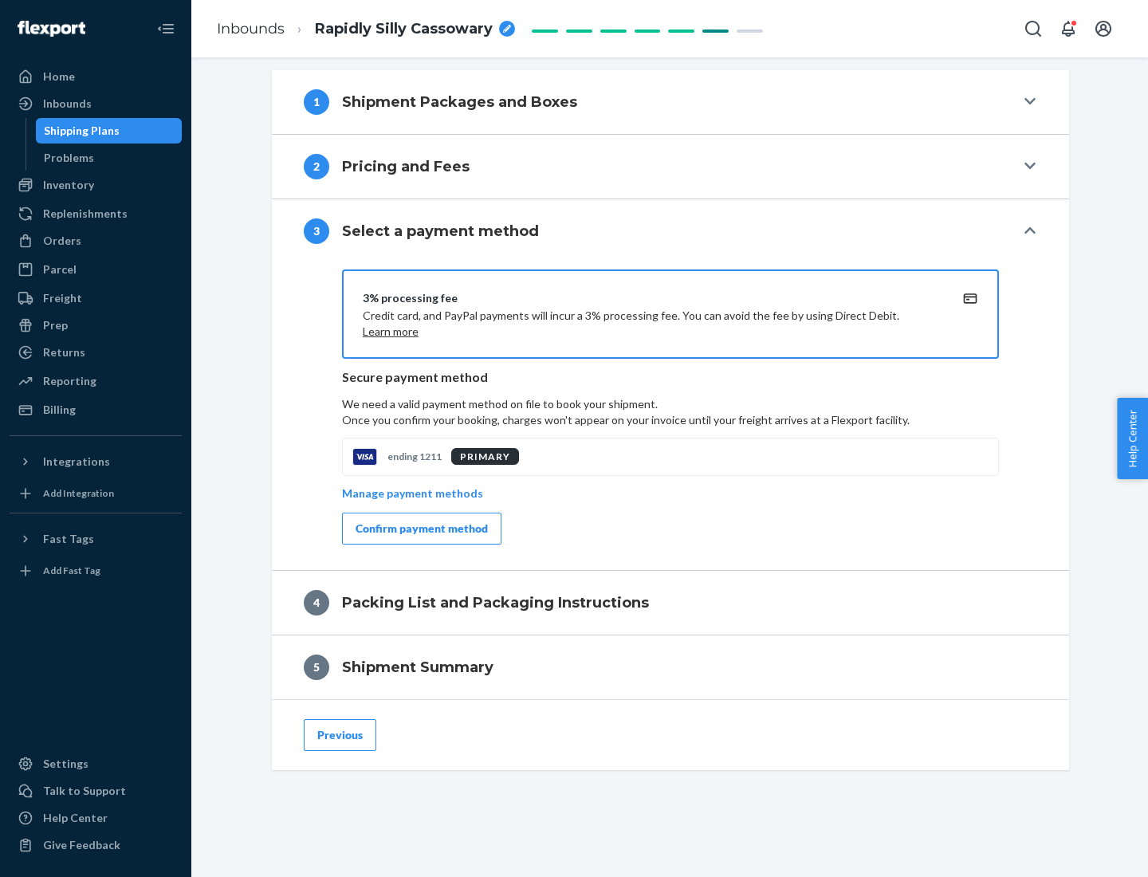
scroll to position [575, 0]
click at [420, 528] on div "Confirm payment method" at bounding box center [421, 528] width 132 height 16
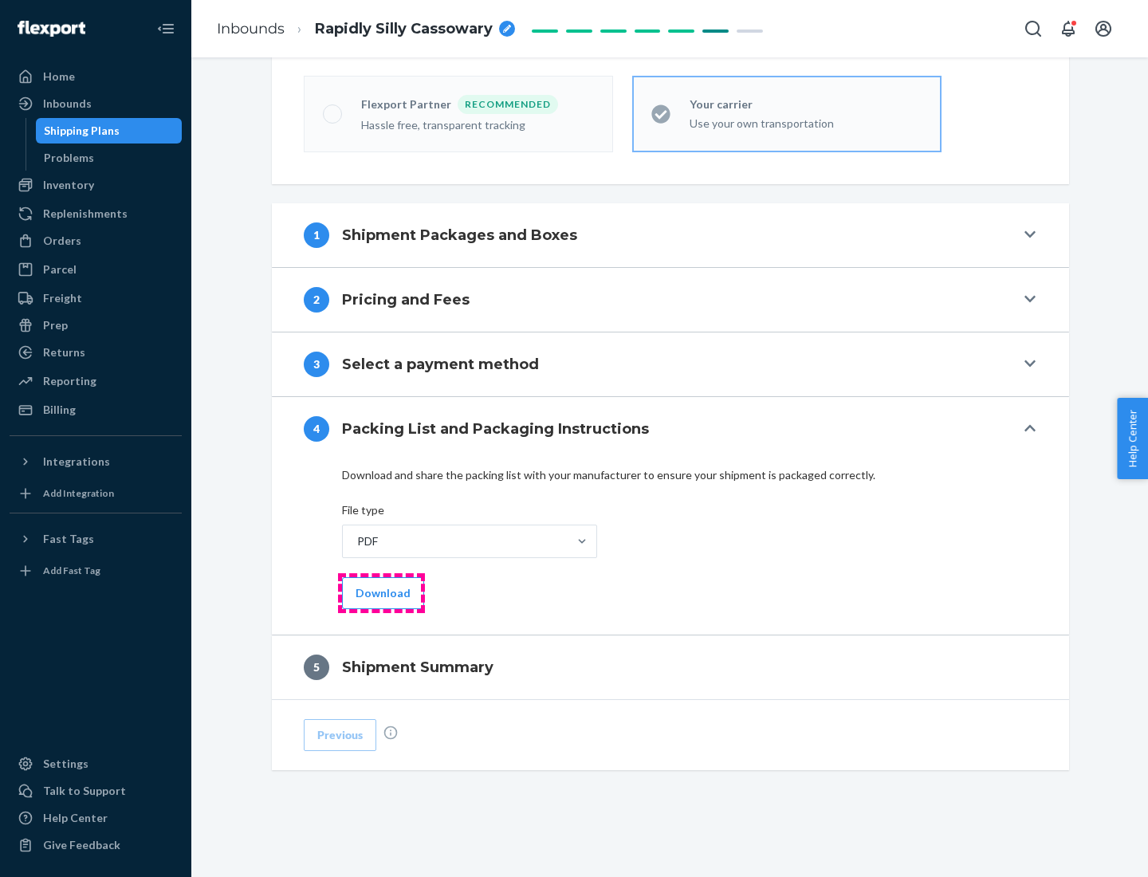
click at [381, 592] on button "Download" at bounding box center [383, 593] width 82 height 32
